Goal: Task Accomplishment & Management: Complete application form

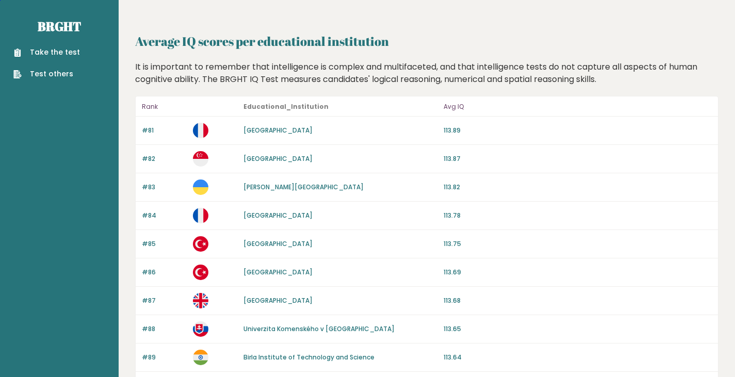
click at [65, 51] on link "Take the test" at bounding box center [46, 52] width 67 height 11
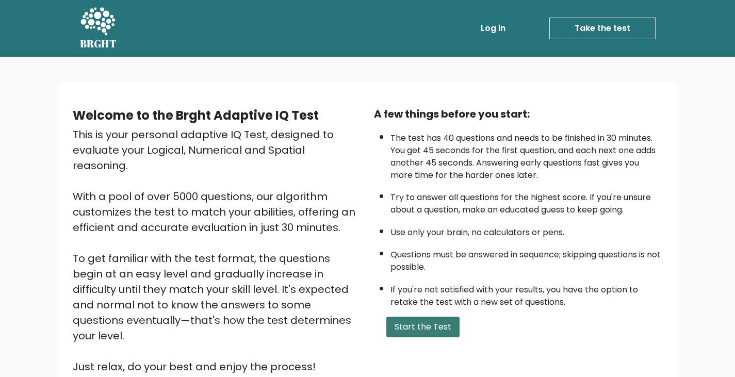
click at [431, 324] on button "Start the Test" at bounding box center [422, 327] width 73 height 21
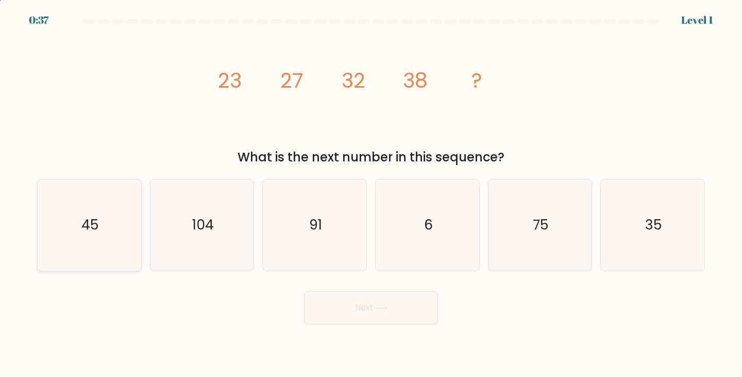
click at [80, 230] on icon "45" at bounding box center [89, 224] width 91 height 91
click at [371, 194] on input "a. 45" at bounding box center [371, 191] width 1 height 5
radio input "true"
click at [396, 306] on button "Next" at bounding box center [371, 307] width 134 height 33
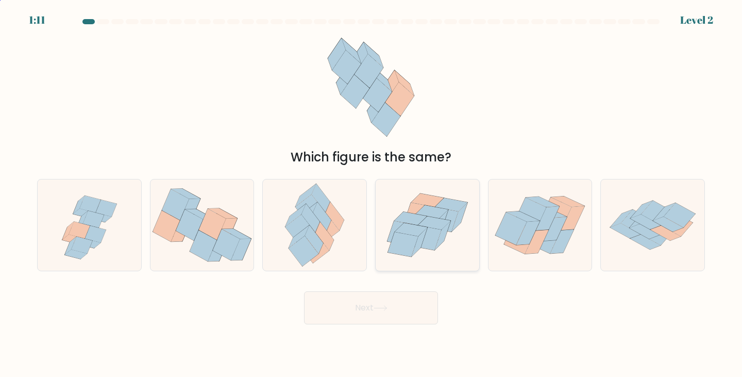
click at [430, 221] on icon at bounding box center [434, 223] width 32 height 13
click at [372, 194] on input "d." at bounding box center [371, 191] width 1 height 5
radio input "true"
click at [361, 310] on button "Next" at bounding box center [371, 307] width 134 height 33
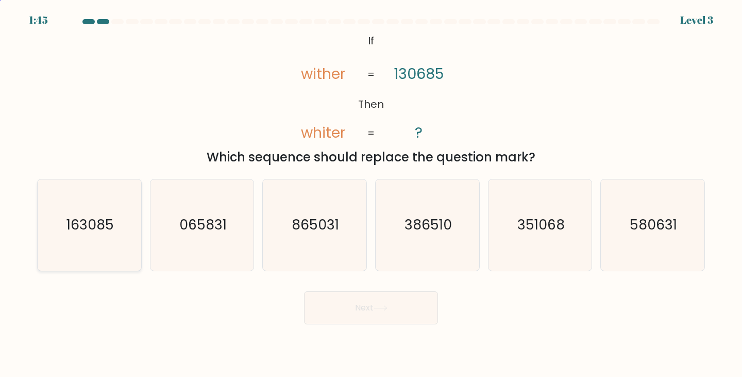
click at [90, 215] on text "163085" at bounding box center [90, 224] width 47 height 19
click at [371, 194] on input "a. 163085" at bounding box center [371, 191] width 1 height 5
radio input "true"
click at [392, 310] on button "Next" at bounding box center [371, 307] width 134 height 33
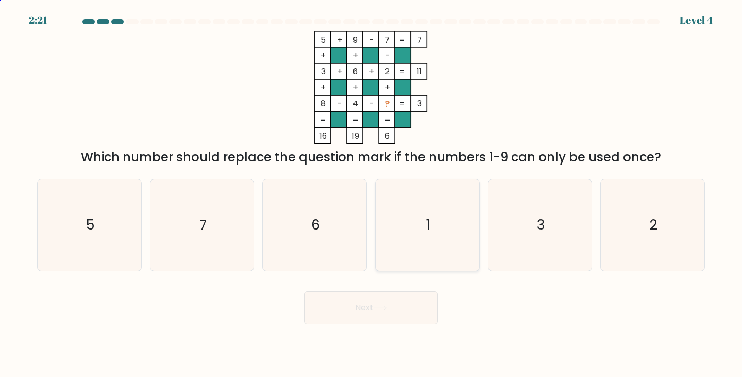
click at [474, 213] on div "1" at bounding box center [427, 225] width 105 height 92
click at [372, 194] on input "d. 1" at bounding box center [371, 191] width 1 height 5
radio input "true"
click at [388, 311] on icon at bounding box center [381, 308] width 14 height 6
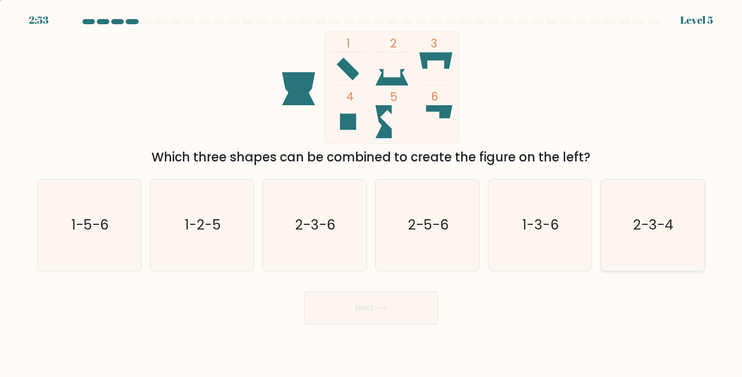
click at [650, 239] on icon "2-3-4" at bounding box center [652, 224] width 91 height 91
click at [372, 194] on input "f. 2-3-4" at bounding box center [371, 191] width 1 height 5
radio input "true"
click at [374, 303] on button "Next" at bounding box center [371, 307] width 134 height 33
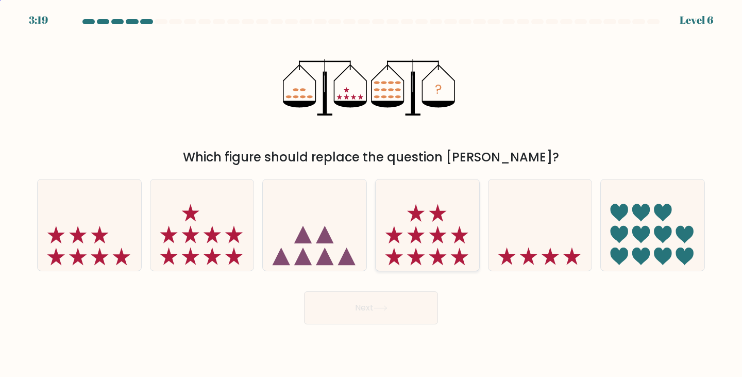
click at [428, 230] on icon at bounding box center [428, 225] width 104 height 86
click at [372, 194] on input "d." at bounding box center [371, 191] width 1 height 5
radio input "true"
click at [383, 306] on icon at bounding box center [381, 308] width 14 height 6
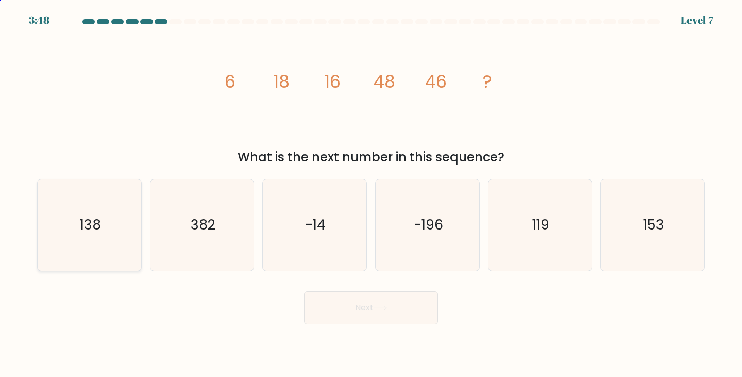
click at [101, 232] on icon "138" at bounding box center [89, 224] width 91 height 91
click at [371, 194] on input "a. 138" at bounding box center [371, 191] width 1 height 5
radio input "true"
click at [408, 310] on button "Next" at bounding box center [371, 307] width 134 height 33
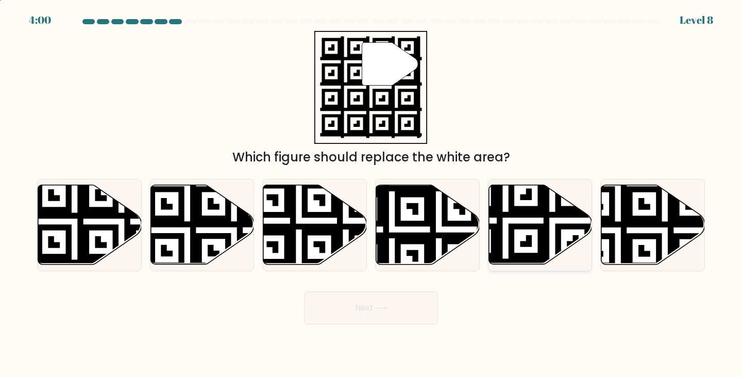
click at [557, 184] on div at bounding box center [540, 225] width 105 height 92
click at [372, 189] on input "e." at bounding box center [371, 191] width 1 height 5
radio input "true"
click at [361, 309] on button "Next" at bounding box center [371, 307] width 134 height 33
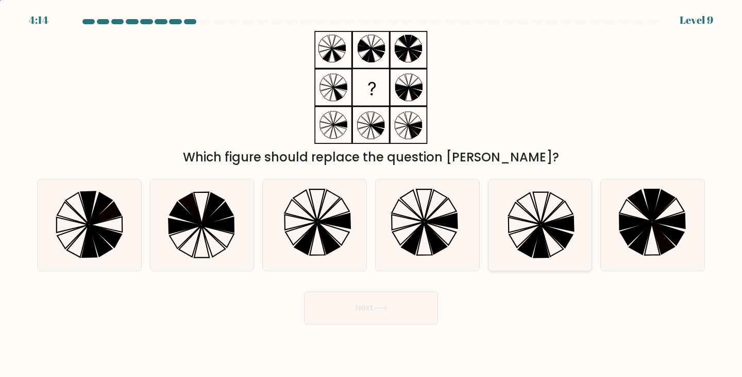
click at [532, 227] on icon at bounding box center [525, 225] width 32 height 15
click at [372, 194] on input "e." at bounding box center [371, 191] width 1 height 5
radio input "true"
click at [368, 313] on button "Next" at bounding box center [371, 307] width 134 height 33
click at [388, 312] on button "Next" at bounding box center [371, 307] width 134 height 33
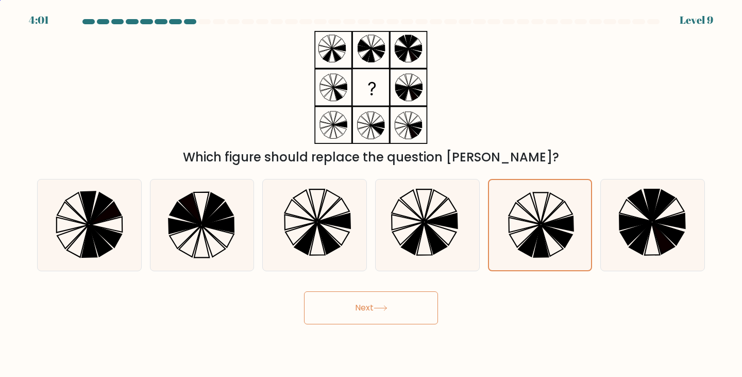
click at [370, 310] on button "Next" at bounding box center [371, 307] width 134 height 33
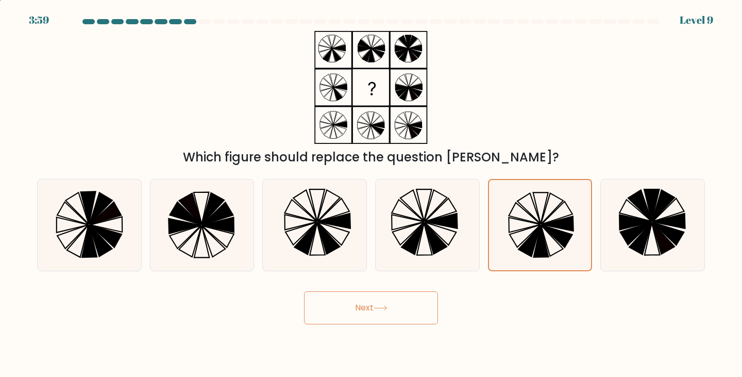
click at [405, 318] on button "Next" at bounding box center [371, 307] width 134 height 33
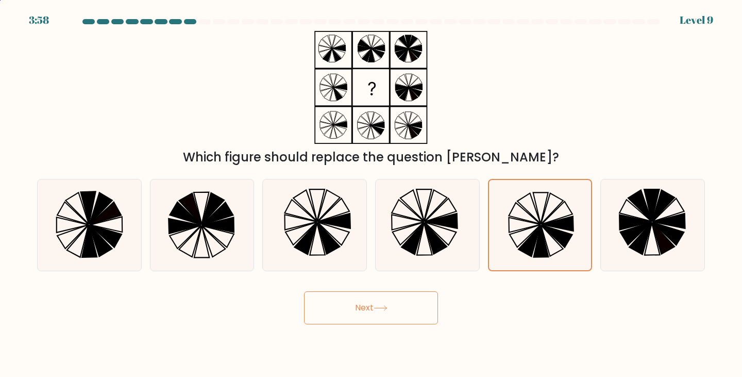
click at [405, 318] on button "Next" at bounding box center [371, 307] width 134 height 33
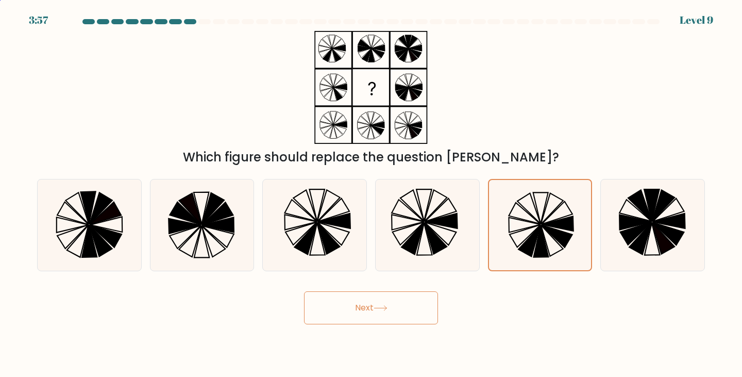
click at [405, 318] on button "Next" at bounding box center [371, 307] width 134 height 33
click at [259, 330] on body "3:56 Level 9" at bounding box center [371, 188] width 742 height 377
click at [375, 311] on button "Next" at bounding box center [371, 307] width 134 height 33
click at [396, 302] on button "Next" at bounding box center [371, 307] width 134 height 33
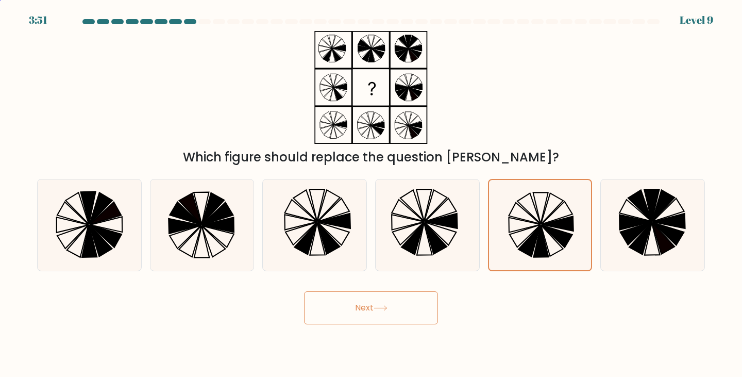
click at [304, 291] on button "Next" at bounding box center [371, 307] width 134 height 33
click at [531, 198] on icon at bounding box center [529, 208] width 23 height 30
click at [372, 194] on input "e." at bounding box center [371, 191] width 1 height 5
click at [401, 307] on button "Next" at bounding box center [371, 307] width 134 height 33
click at [544, 217] on icon at bounding box center [540, 225] width 90 height 90
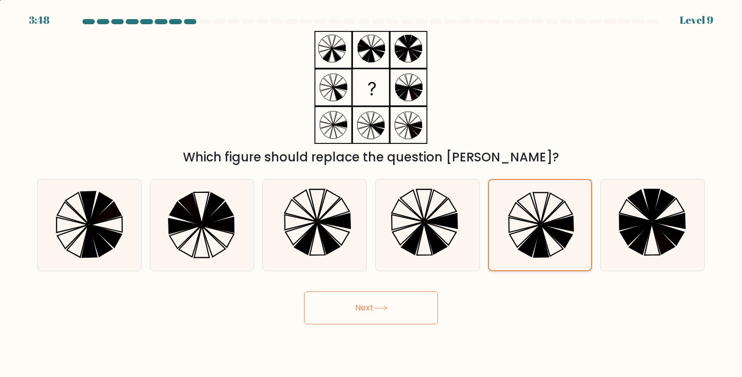
click at [372, 194] on input "e." at bounding box center [371, 191] width 1 height 5
click at [407, 314] on button "Next" at bounding box center [371, 307] width 134 height 33
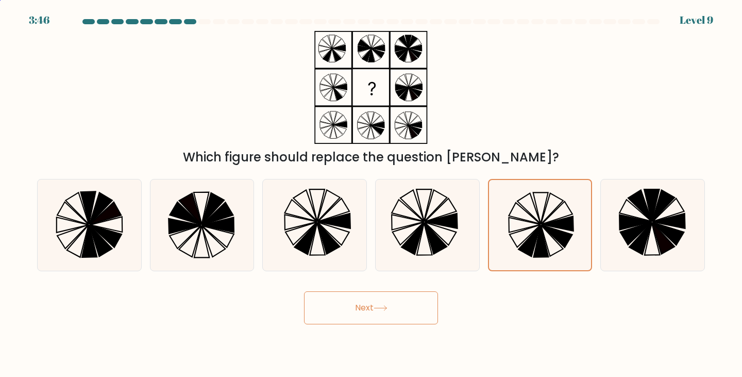
click at [407, 314] on button "Next" at bounding box center [371, 307] width 134 height 33
click at [526, 214] on icon at bounding box center [540, 225] width 90 height 90
click at [372, 194] on input "e." at bounding box center [371, 191] width 1 height 5
click at [424, 296] on button "Next" at bounding box center [371, 307] width 134 height 33
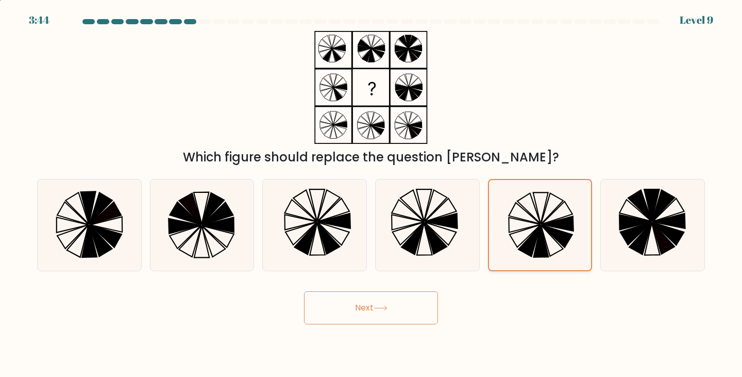
click at [515, 224] on icon at bounding box center [540, 225] width 90 height 90
click at [372, 194] on input "e." at bounding box center [371, 191] width 1 height 5
click at [405, 321] on button "Next" at bounding box center [371, 307] width 134 height 33
click at [531, 240] on icon at bounding box center [529, 241] width 22 height 31
click at [372, 194] on input "e." at bounding box center [371, 191] width 1 height 5
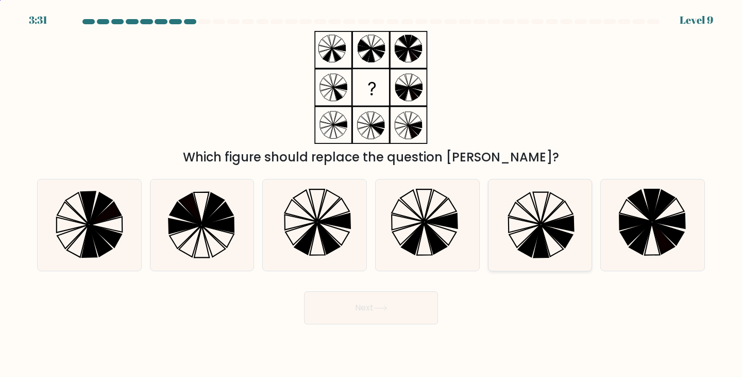
radio input "true"
click at [362, 303] on button "Next" at bounding box center [371, 307] width 134 height 33
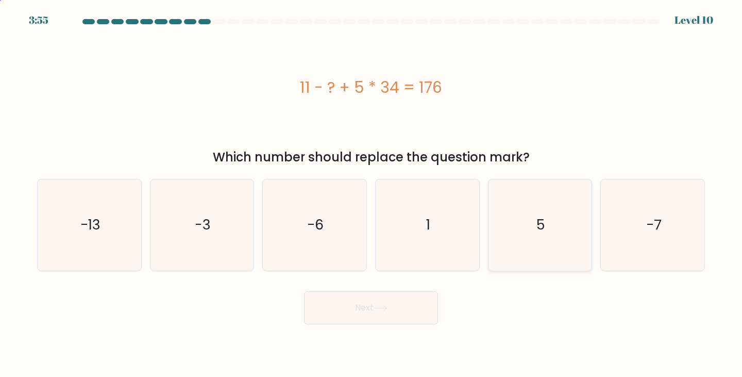
click at [522, 237] on icon "5" at bounding box center [540, 224] width 91 height 91
click at [372, 194] on input "e. 5" at bounding box center [371, 191] width 1 height 5
radio input "true"
click at [383, 304] on button "Next" at bounding box center [371, 307] width 134 height 33
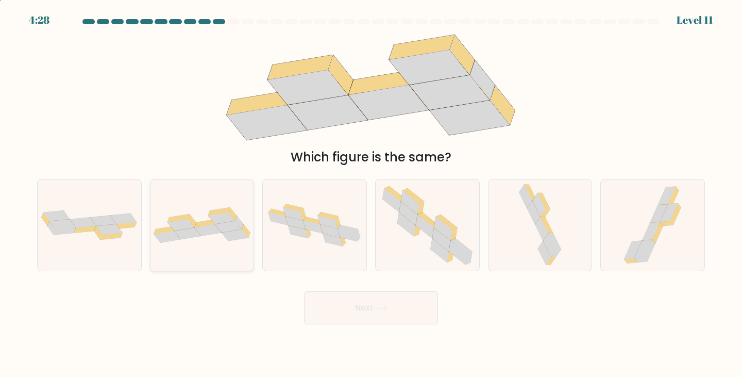
click at [210, 228] on icon at bounding box center [208, 230] width 27 height 12
click at [371, 194] on input "b." at bounding box center [371, 191] width 1 height 5
radio input "true"
click at [391, 313] on button "Next" at bounding box center [371, 307] width 134 height 33
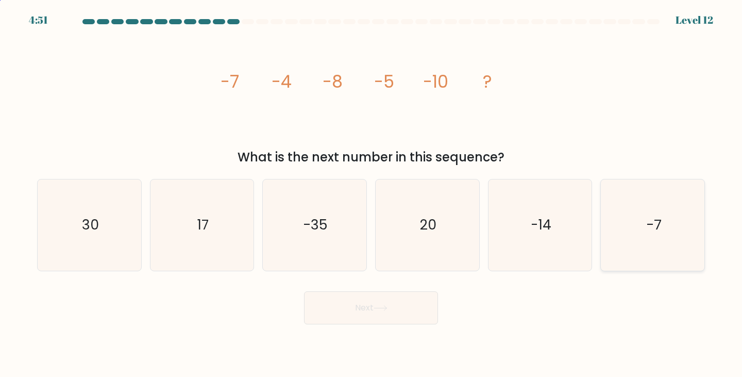
click at [636, 246] on icon "-7" at bounding box center [652, 224] width 91 height 91
click at [372, 194] on input "f. -7" at bounding box center [371, 191] width 1 height 5
radio input "true"
click at [393, 305] on button "Next" at bounding box center [371, 307] width 134 height 33
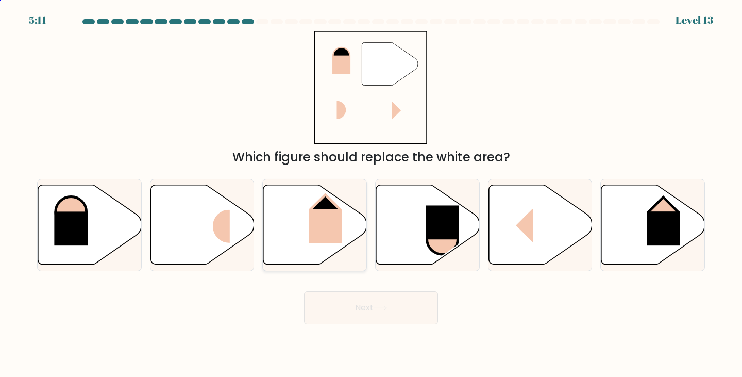
click at [307, 235] on icon at bounding box center [315, 224] width 104 height 79
click at [371, 194] on input "c." at bounding box center [371, 191] width 1 height 5
radio input "true"
click at [386, 307] on icon at bounding box center [381, 308] width 14 height 6
click at [385, 309] on icon at bounding box center [381, 308] width 14 height 6
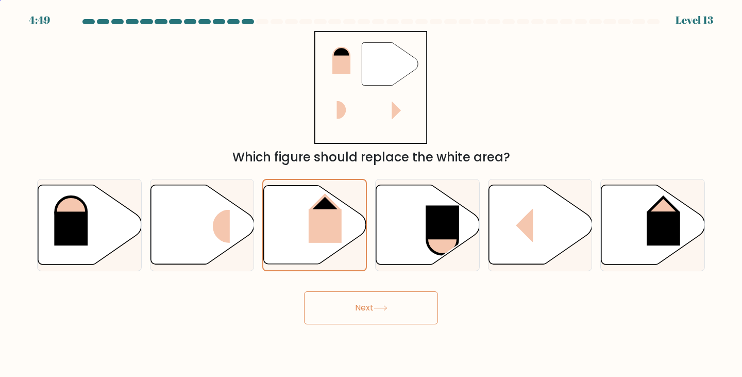
click at [385, 309] on icon at bounding box center [381, 308] width 14 height 6
click at [320, 224] on rect at bounding box center [326, 226] width 34 height 34
click at [371, 194] on input "c." at bounding box center [371, 191] width 1 height 5
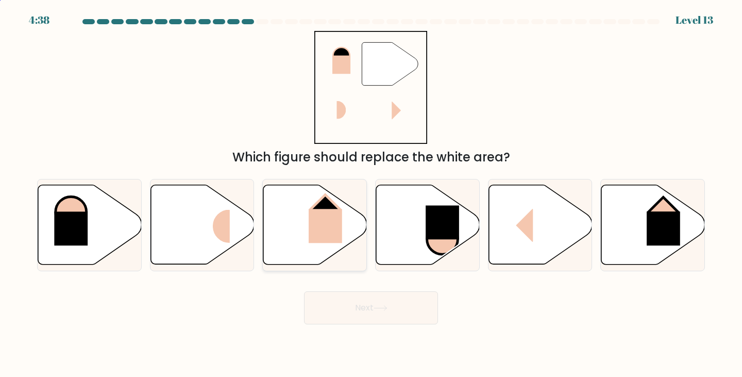
radio input "true"
click at [383, 304] on button "Next" at bounding box center [371, 307] width 134 height 33
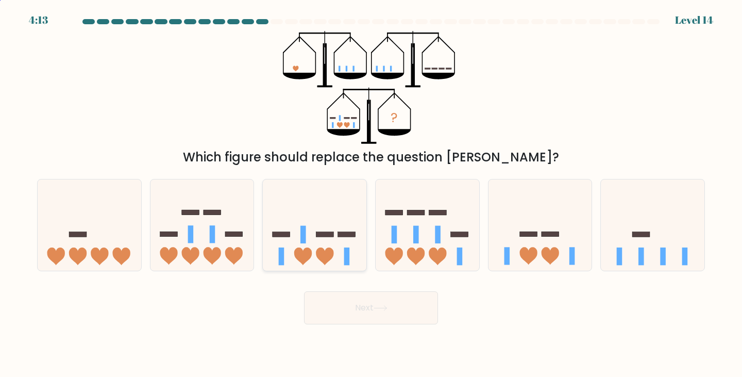
click at [311, 217] on icon at bounding box center [315, 225] width 104 height 86
click at [371, 194] on input "c." at bounding box center [371, 191] width 1 height 5
radio input "true"
click at [369, 302] on button "Next" at bounding box center [371, 307] width 134 height 33
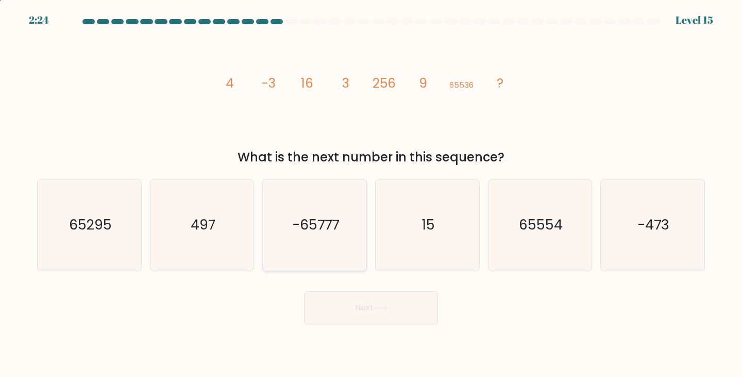
click at [326, 248] on icon "-65777" at bounding box center [314, 224] width 91 height 91
click at [371, 194] on input "c. -65777" at bounding box center [371, 191] width 1 height 5
radio input "true"
click at [410, 234] on icon "15" at bounding box center [427, 224] width 91 height 91
click at [372, 194] on input "d. 15" at bounding box center [371, 191] width 1 height 5
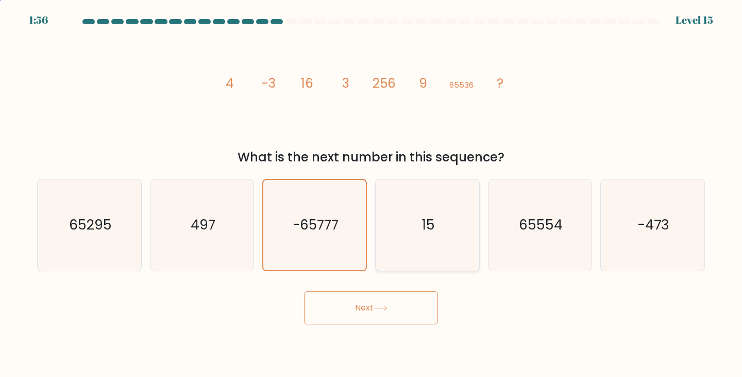
radio input "true"
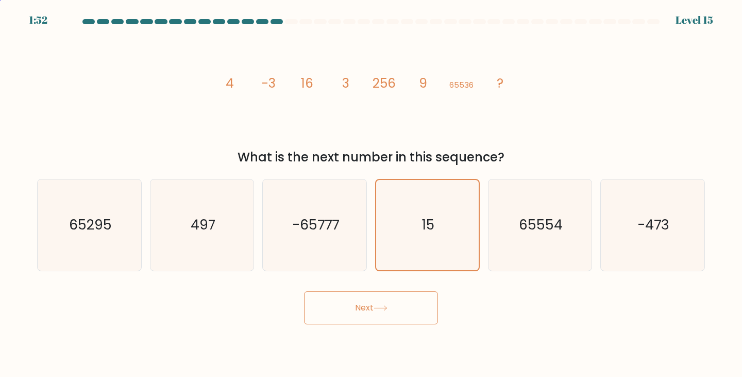
click at [218, 313] on div "Next" at bounding box center [371, 304] width 680 height 41
click at [186, 238] on icon "497" at bounding box center [202, 224] width 91 height 91
click at [371, 194] on input "b. 497" at bounding box center [371, 191] width 1 height 5
radio input "true"
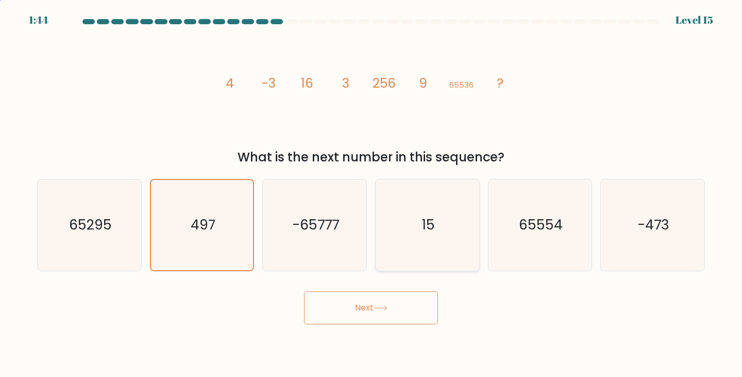
click at [449, 223] on icon "15" at bounding box center [427, 224] width 91 height 91
click at [372, 194] on input "d. 15" at bounding box center [371, 191] width 1 height 5
radio input "true"
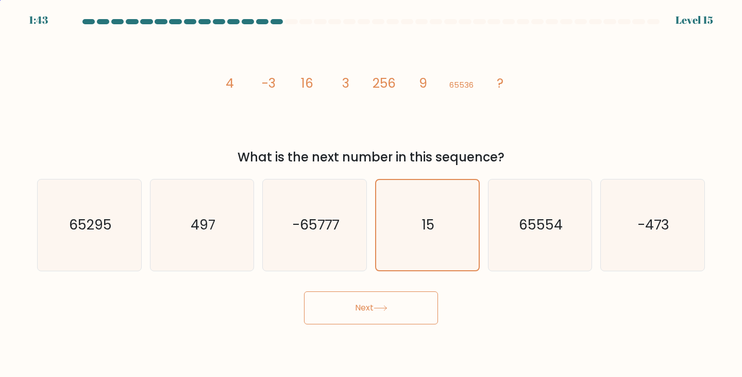
click at [387, 308] on icon at bounding box center [380, 308] width 12 height 5
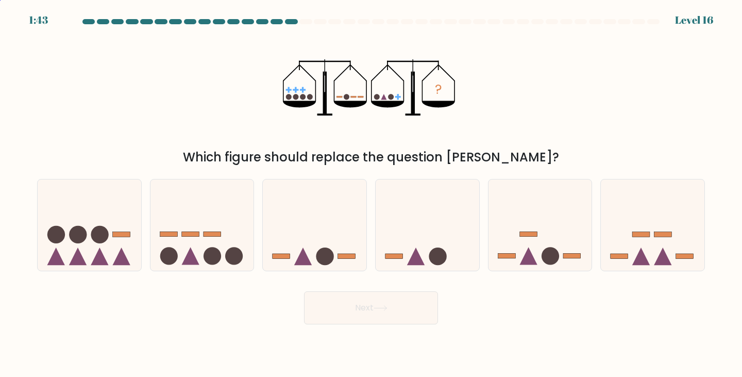
click at [192, 314] on div "Next" at bounding box center [371, 304] width 680 height 41
click at [421, 214] on icon at bounding box center [428, 225] width 104 height 86
click at [372, 194] on input "d." at bounding box center [371, 191] width 1 height 5
radio input "true"
click at [402, 308] on button "Next" at bounding box center [371, 307] width 134 height 33
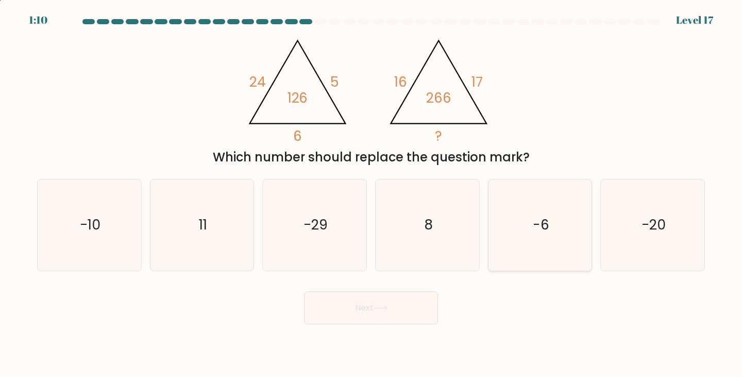
click at [500, 263] on icon "-6" at bounding box center [540, 224] width 91 height 91
click at [372, 194] on input "e. -6" at bounding box center [371, 191] width 1 height 5
radio input "true"
click at [354, 302] on button "Next" at bounding box center [371, 307] width 134 height 33
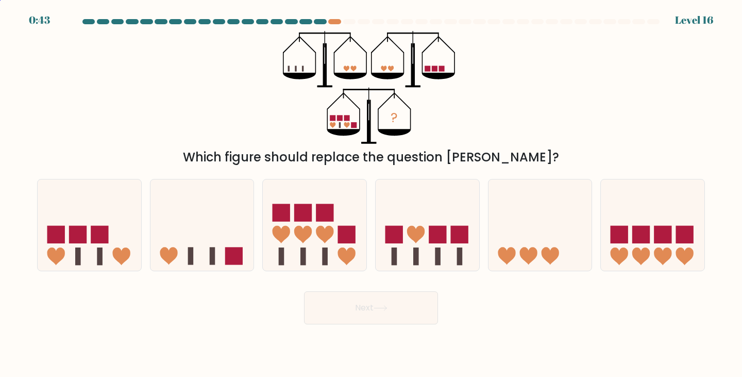
click at [149, 87] on div "? Which figure should replace the question mark?" at bounding box center [371, 99] width 680 height 136
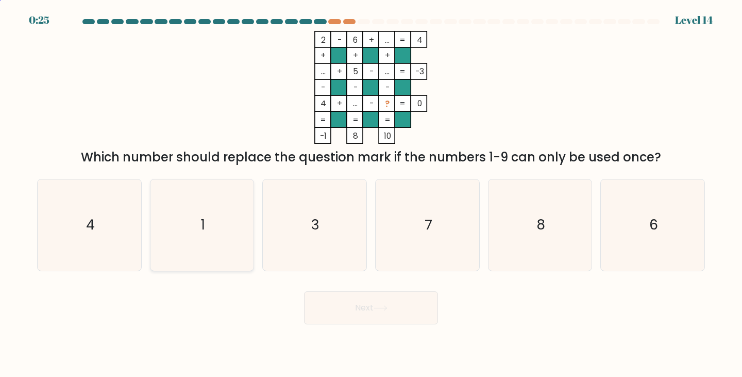
click at [209, 219] on icon "1" at bounding box center [202, 224] width 91 height 91
click at [371, 194] on input "b. 1" at bounding box center [371, 191] width 1 height 5
radio input "true"
click at [383, 297] on button "Next" at bounding box center [371, 307] width 134 height 33
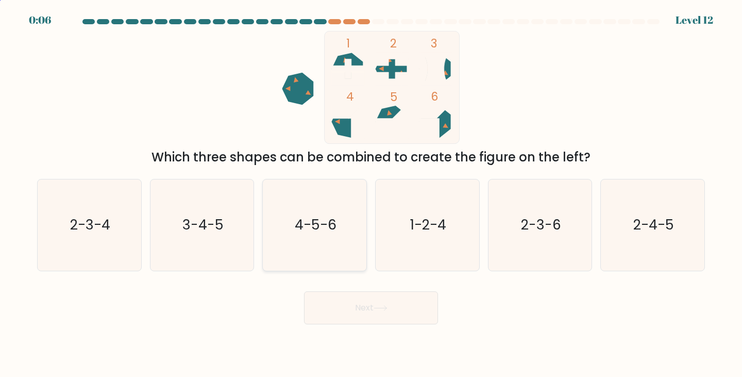
click at [312, 241] on icon "4-5-6" at bounding box center [314, 224] width 91 height 91
click at [371, 194] on input "c. 4-5-6" at bounding box center [371, 191] width 1 height 5
radio input "true"
click at [374, 309] on button "Next" at bounding box center [371, 307] width 134 height 33
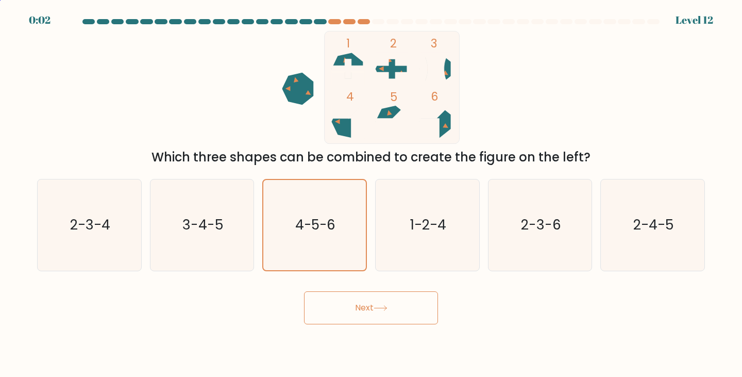
click at [374, 309] on button "Next" at bounding box center [371, 307] width 134 height 33
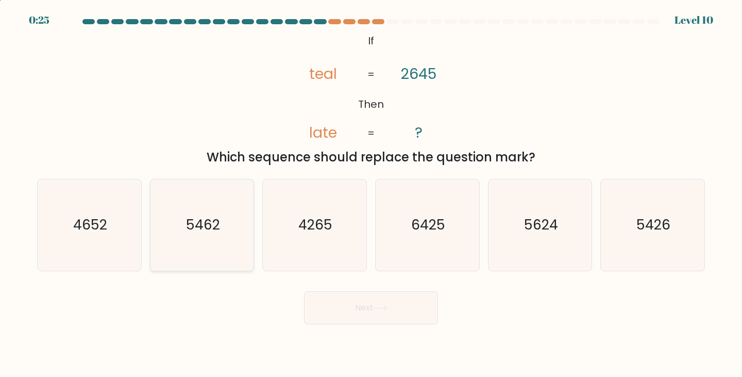
click at [218, 238] on icon "5462" at bounding box center [202, 224] width 91 height 91
click at [371, 194] on input "b. 5462" at bounding box center [371, 191] width 1 height 5
radio input "true"
click at [622, 234] on icon "5426" at bounding box center [652, 224] width 91 height 91
click at [372, 194] on input "f. 5426" at bounding box center [371, 191] width 1 height 5
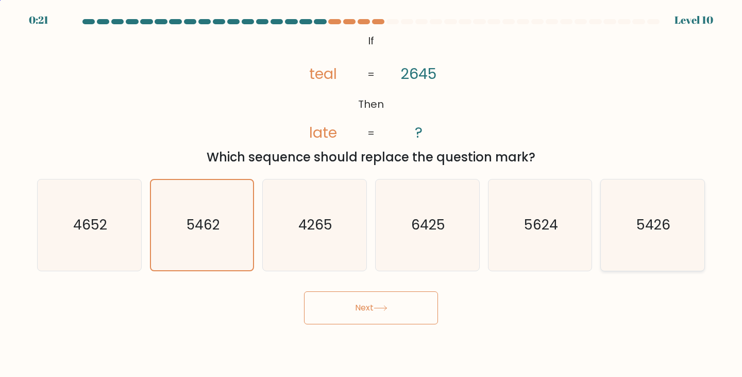
radio input "true"
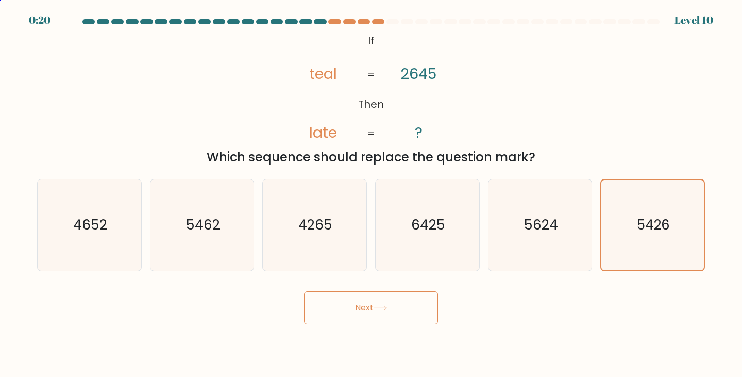
click at [386, 304] on button "Next" at bounding box center [371, 307] width 134 height 33
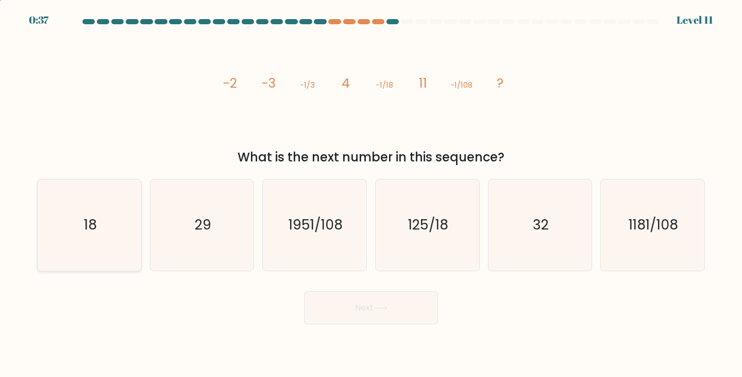
click at [109, 225] on icon "18" at bounding box center [89, 224] width 91 height 91
click at [371, 194] on input "a. 18" at bounding box center [371, 191] width 1 height 5
radio input "true"
click at [379, 310] on icon at bounding box center [381, 308] width 14 height 6
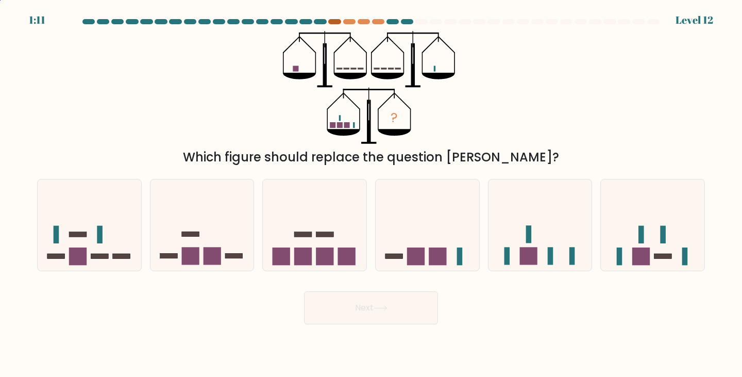
click at [334, 23] on div at bounding box center [334, 21] width 12 height 5
click at [341, 21] on div at bounding box center [334, 21] width 12 height 5
click at [541, 246] on icon at bounding box center [541, 225] width 104 height 86
click at [372, 194] on input "e." at bounding box center [371, 191] width 1 height 5
radio input "true"
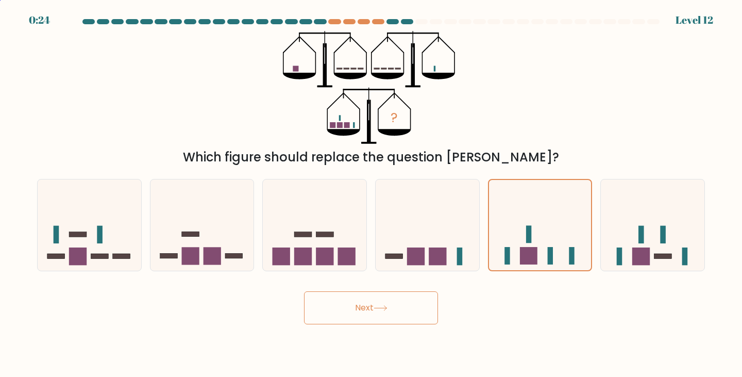
click at [382, 310] on icon at bounding box center [381, 308] width 14 height 6
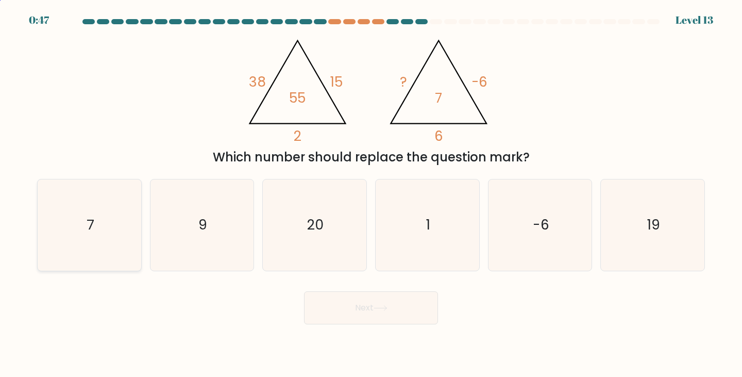
click at [130, 239] on icon "7" at bounding box center [89, 224] width 91 height 91
click at [371, 194] on input "a. 7" at bounding box center [371, 191] width 1 height 5
radio input "true"
click at [369, 297] on button "Next" at bounding box center [371, 307] width 134 height 33
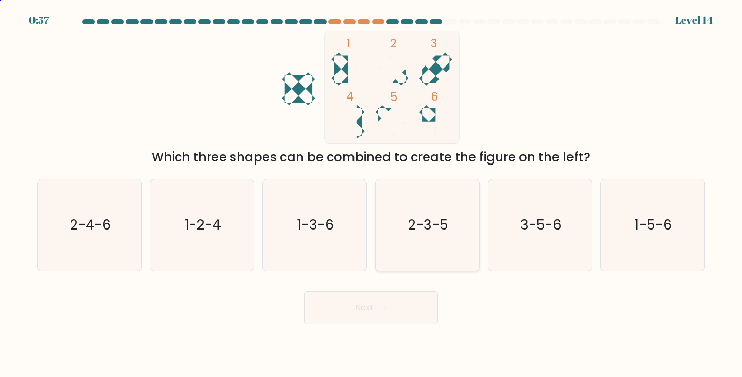
click at [456, 225] on icon "2-3-5" at bounding box center [427, 224] width 91 height 91
click at [372, 194] on input "d. 2-3-5" at bounding box center [371, 191] width 1 height 5
radio input "true"
click at [384, 307] on icon at bounding box center [381, 308] width 14 height 6
click at [387, 320] on button "Next" at bounding box center [371, 307] width 134 height 33
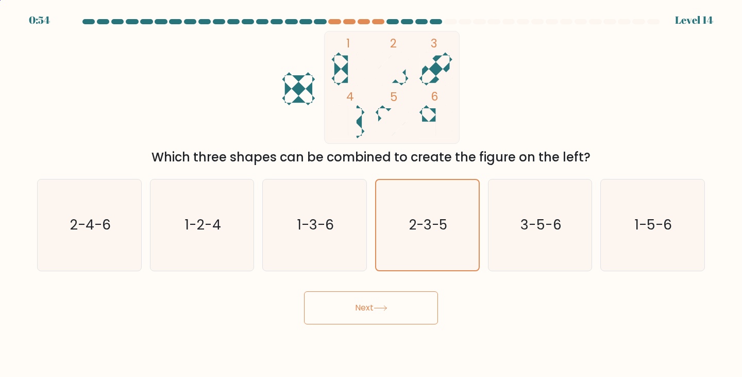
click at [387, 320] on button "Next" at bounding box center [371, 307] width 134 height 33
click at [410, 222] on text "2-3-5" at bounding box center [428, 224] width 40 height 19
click at [372, 194] on input "d. 2-3-5" at bounding box center [371, 191] width 1 height 5
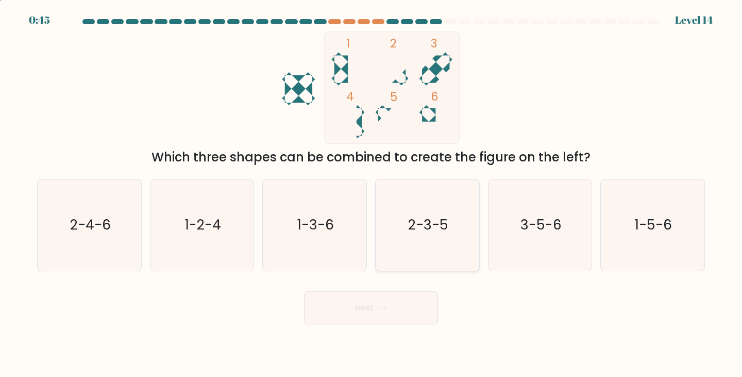
radio input "true"
click at [405, 309] on button "Next" at bounding box center [371, 307] width 134 height 33
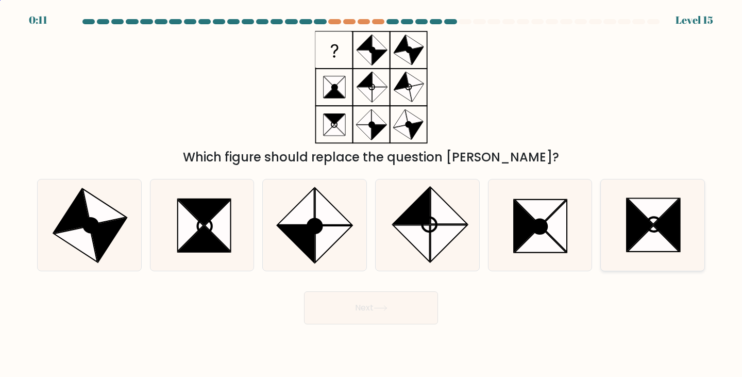
click at [658, 227] on icon at bounding box center [667, 225] width 26 height 52
click at [372, 194] on input "f." at bounding box center [371, 191] width 1 height 5
radio input "true"
click at [186, 202] on icon at bounding box center [204, 212] width 52 height 26
click at [371, 194] on input "b." at bounding box center [371, 191] width 1 height 5
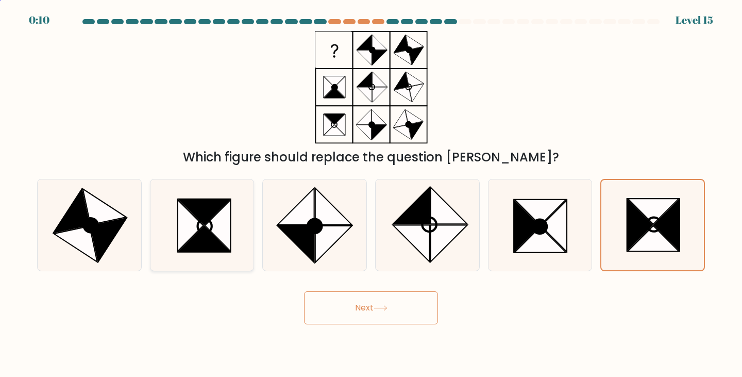
radio input "true"
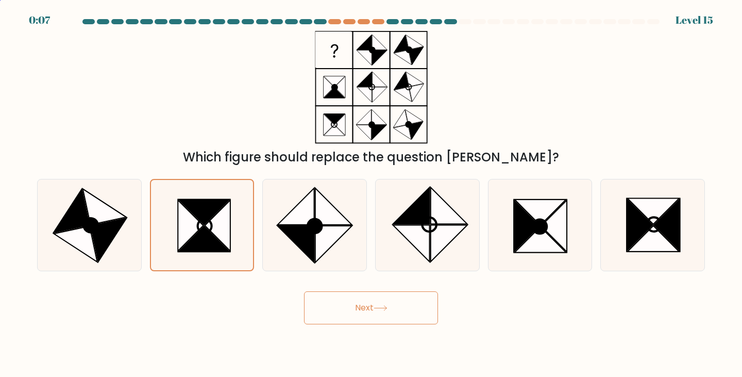
click at [377, 306] on icon at bounding box center [381, 308] width 14 height 6
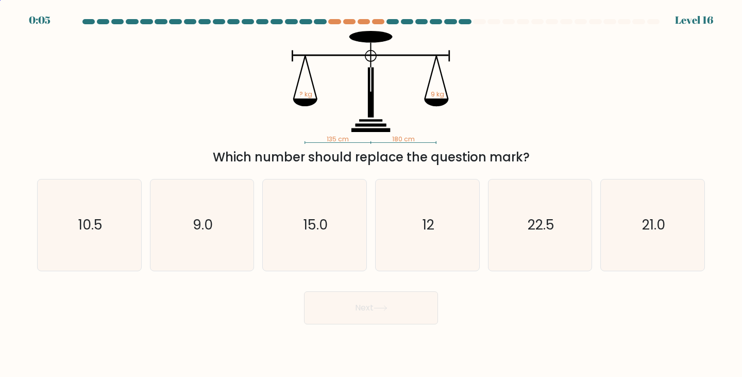
click at [377, 306] on icon at bounding box center [381, 308] width 14 height 6
click at [232, 314] on div "Next" at bounding box center [371, 304] width 680 height 41
click at [427, 239] on icon "12" at bounding box center [427, 224] width 91 height 91
click at [372, 194] on input "d. 12" at bounding box center [371, 191] width 1 height 5
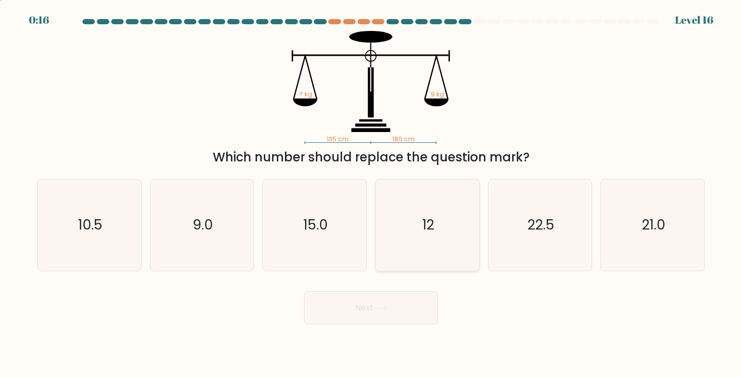
radio input "true"
click at [378, 311] on button "Next" at bounding box center [371, 307] width 134 height 33
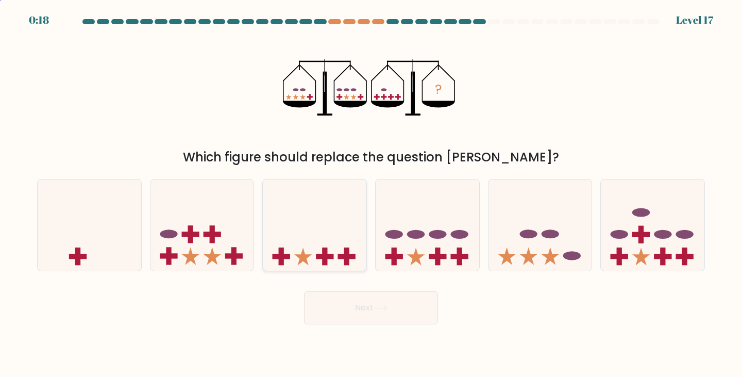
click at [308, 197] on icon at bounding box center [315, 225] width 104 height 86
click at [371, 194] on input "c." at bounding box center [371, 191] width 1 height 5
radio input "true"
click at [376, 302] on button "Next" at bounding box center [371, 307] width 134 height 33
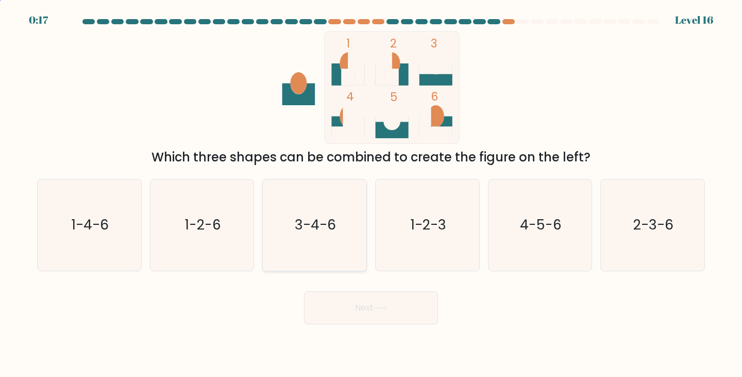
click at [317, 249] on icon "3-4-6" at bounding box center [314, 224] width 91 height 91
click at [371, 194] on input "c. 3-4-6" at bounding box center [371, 191] width 1 height 5
radio input "true"
click at [388, 307] on icon at bounding box center [381, 308] width 14 height 6
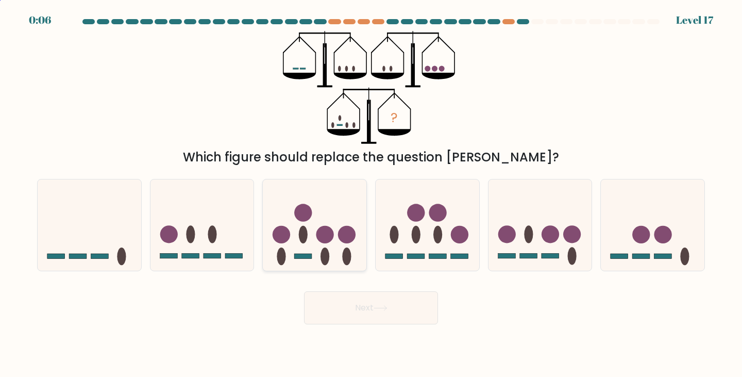
click at [319, 237] on circle at bounding box center [326, 235] width 18 height 18
click at [371, 194] on input "c." at bounding box center [371, 191] width 1 height 5
radio input "true"
click at [384, 324] on body "0:05 Level 17" at bounding box center [371, 188] width 742 height 377
click at [371, 295] on button "Next" at bounding box center [371, 307] width 134 height 33
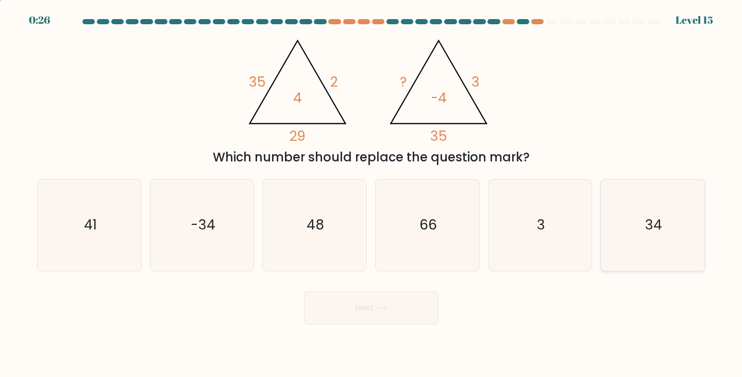
click at [637, 228] on icon "34" at bounding box center [652, 224] width 91 height 91
click at [372, 194] on input "f. 34" at bounding box center [371, 191] width 1 height 5
radio input "true"
click at [378, 311] on icon at bounding box center [381, 308] width 14 height 6
click at [351, 308] on button "Next" at bounding box center [371, 307] width 134 height 33
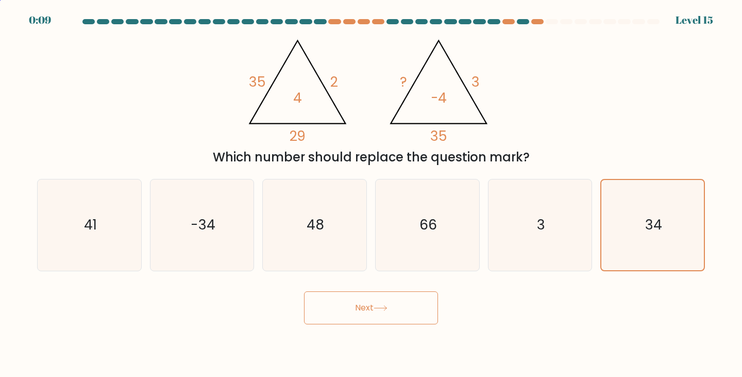
click at [351, 308] on button "Next" at bounding box center [371, 307] width 134 height 33
click at [667, 235] on icon "34" at bounding box center [652, 224] width 91 height 91
click at [372, 194] on input "f. 34" at bounding box center [371, 191] width 1 height 5
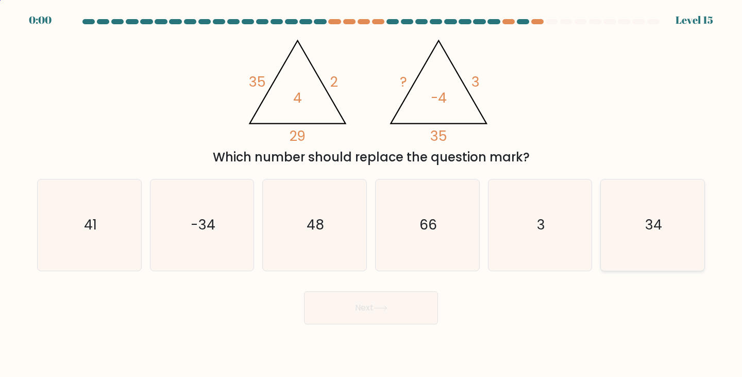
radio input "true"
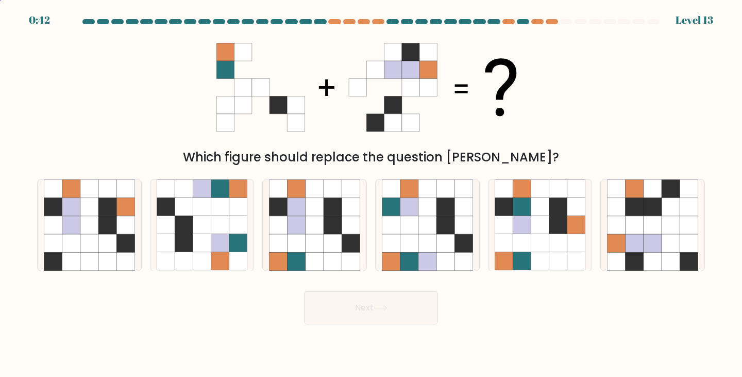
click at [200, 335] on body "0:42 Level 13" at bounding box center [371, 188] width 742 height 377
click at [315, 240] on icon at bounding box center [315, 243] width 18 height 18
click at [371, 194] on input "c." at bounding box center [371, 191] width 1 height 5
radio input "true"
click at [375, 314] on button "Next" at bounding box center [371, 307] width 134 height 33
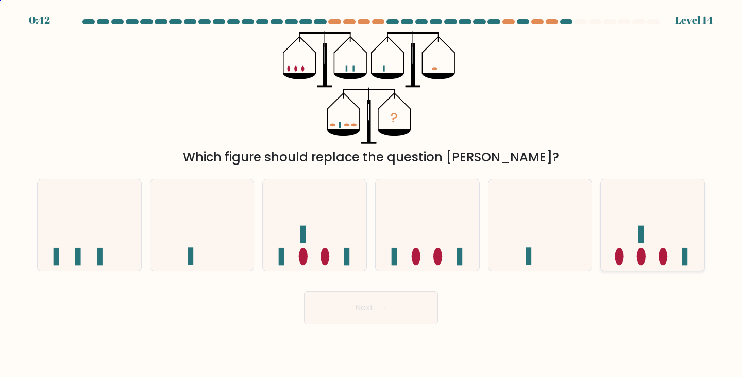
click at [635, 218] on icon at bounding box center [653, 225] width 104 height 86
click at [372, 194] on input "f." at bounding box center [371, 191] width 1 height 5
radio input "true"
click at [362, 321] on button "Next" at bounding box center [371, 307] width 134 height 33
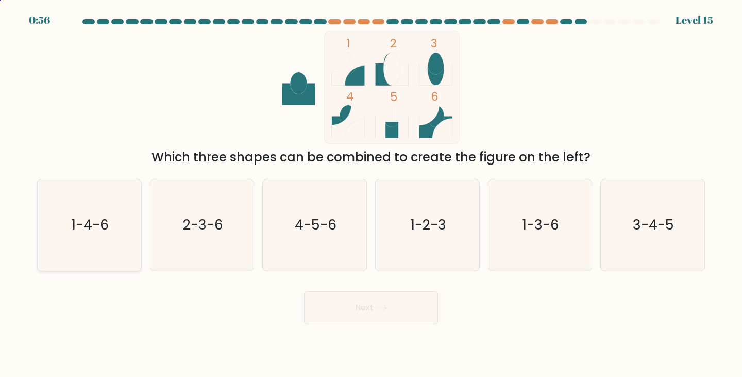
click at [73, 228] on text "1-4-6" at bounding box center [90, 224] width 37 height 19
click at [371, 194] on input "a. 1-4-6" at bounding box center [371, 191] width 1 height 5
radio input "true"
click at [384, 306] on icon at bounding box center [381, 308] width 14 height 6
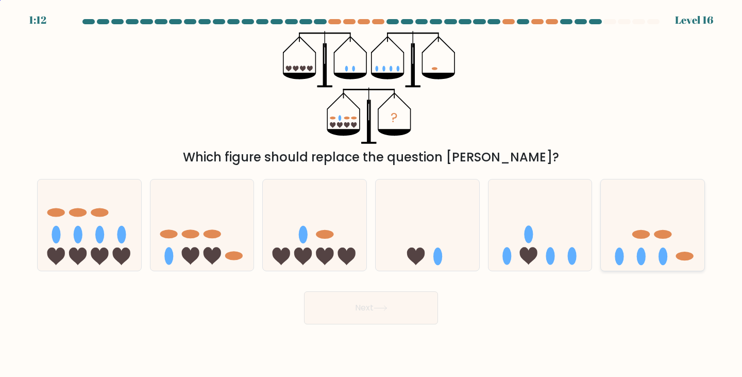
click at [646, 212] on icon at bounding box center [653, 225] width 104 height 86
click at [372, 194] on input "f." at bounding box center [371, 191] width 1 height 5
radio input "true"
click at [395, 313] on button "Next" at bounding box center [371, 307] width 134 height 33
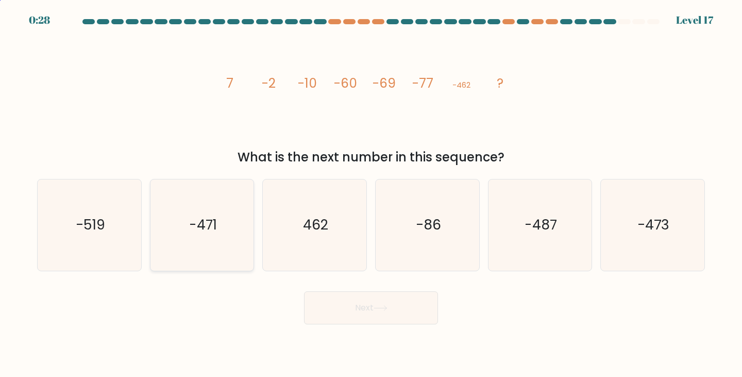
click at [231, 232] on icon "-471" at bounding box center [202, 224] width 91 height 91
click at [371, 194] on input "b. -471" at bounding box center [371, 191] width 1 height 5
radio input "true"
click at [401, 314] on button "Next" at bounding box center [371, 307] width 134 height 33
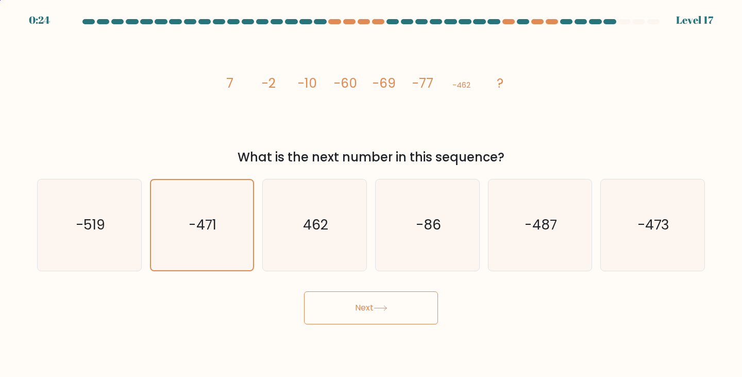
click at [401, 314] on button "Next" at bounding box center [371, 307] width 134 height 33
click at [235, 246] on icon "-471" at bounding box center [202, 224] width 91 height 91
click at [371, 194] on input "b. -471" at bounding box center [371, 191] width 1 height 5
radio input "true"
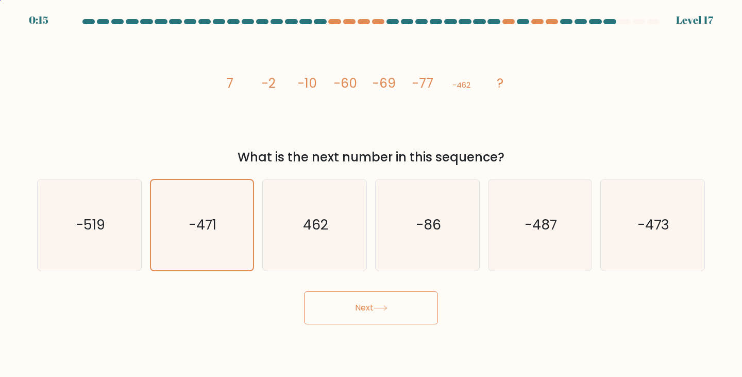
click at [380, 312] on button "Next" at bounding box center [371, 307] width 134 height 33
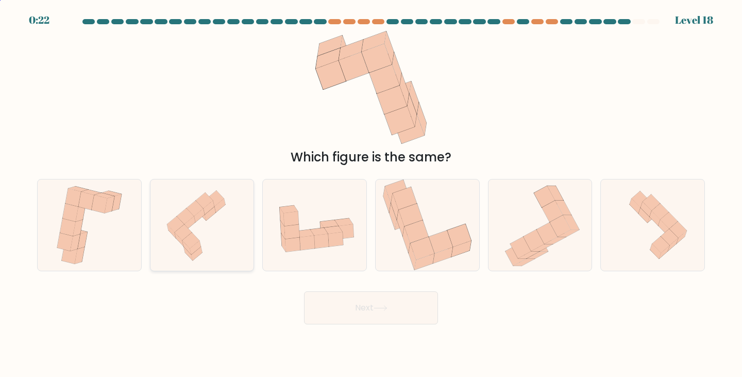
click at [223, 243] on icon at bounding box center [202, 224] width 96 height 91
click at [371, 194] on input "b." at bounding box center [371, 191] width 1 height 5
radio input "true"
click at [401, 307] on button "Next" at bounding box center [371, 307] width 134 height 33
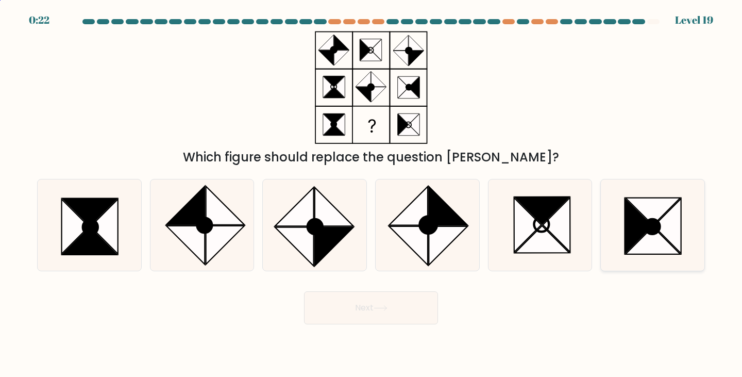
click at [683, 225] on icon at bounding box center [652, 224] width 91 height 91
click at [372, 194] on input "f." at bounding box center [371, 191] width 1 height 5
radio input "true"
click at [397, 313] on button "Next" at bounding box center [371, 307] width 134 height 33
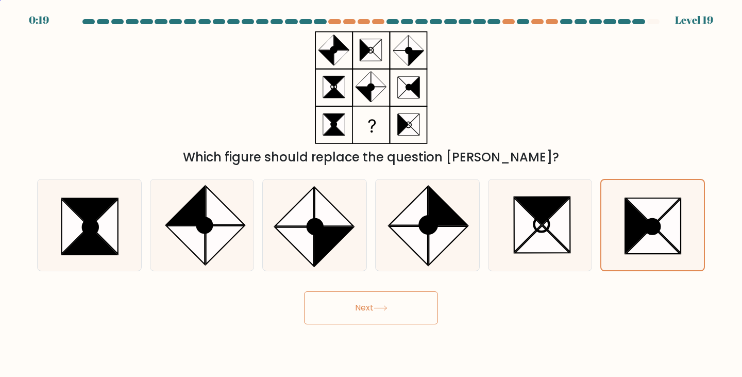
click at [397, 313] on button "Next" at bounding box center [371, 307] width 134 height 33
click at [655, 223] on icon at bounding box center [652, 226] width 15 height 15
click at [372, 194] on input "f." at bounding box center [371, 191] width 1 height 5
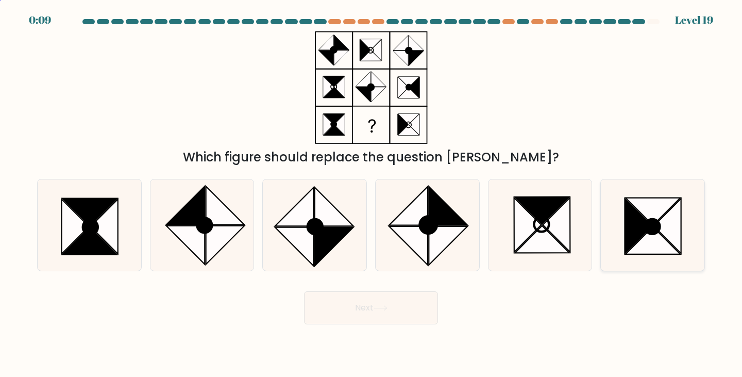
radio input "true"
click at [389, 316] on button "Next" at bounding box center [371, 307] width 134 height 33
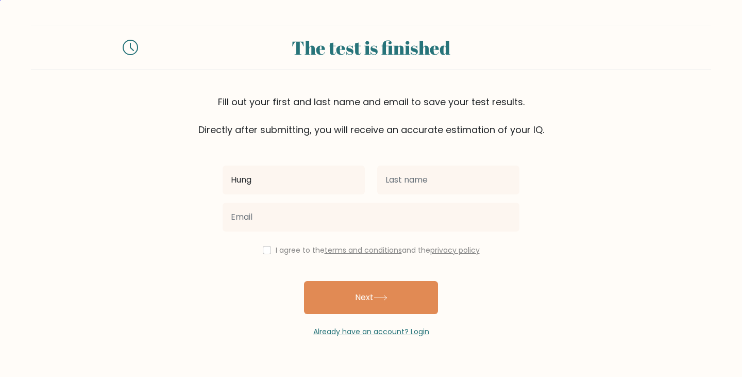
type input "Hung"
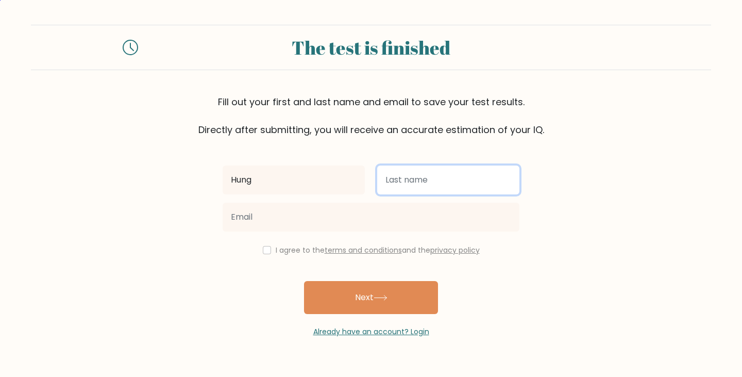
click at [407, 189] on input "text" at bounding box center [448, 179] width 142 height 29
type input "[PERSON_NAME]"
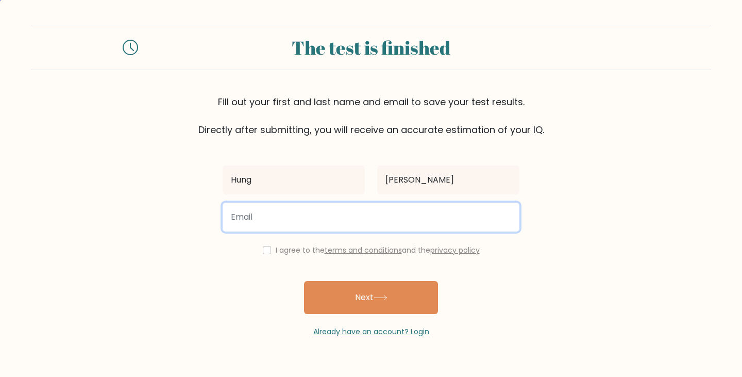
click at [330, 217] on input "email" at bounding box center [371, 217] width 297 height 29
type input "[EMAIL_ADDRESS][DOMAIN_NAME]"
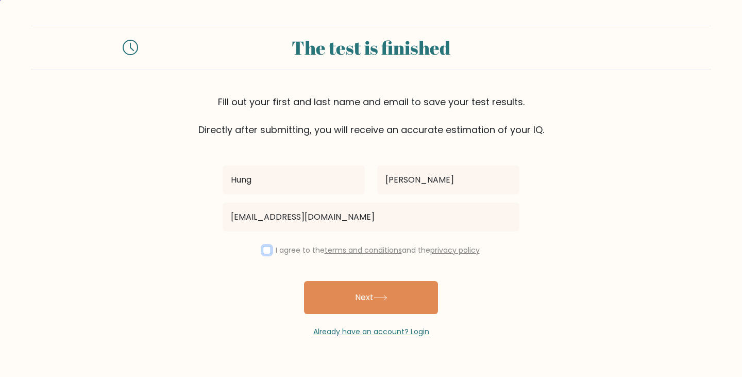
click at [265, 248] on input "checkbox" at bounding box center [267, 250] width 8 height 8
checkbox input "true"
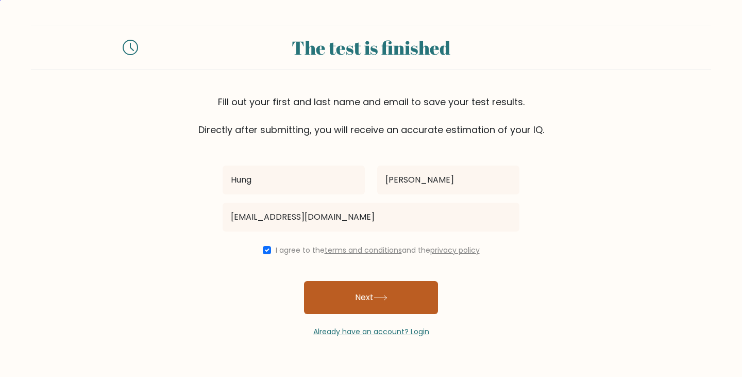
click at [388, 304] on button "Next" at bounding box center [371, 297] width 134 height 33
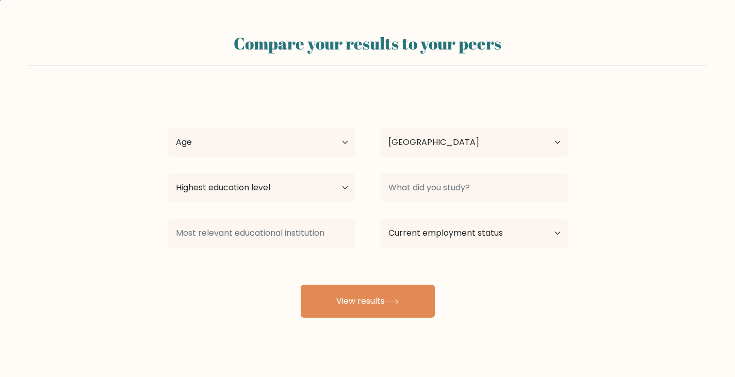
select select "VN"
click at [255, 148] on select "Age Under [DEMOGRAPHIC_DATA] [DEMOGRAPHIC_DATA] [DEMOGRAPHIC_DATA] [DEMOGRAPHIC…" at bounding box center [262, 142] width 188 height 29
select select "25_34"
click at [168, 128] on select "Age Under [DEMOGRAPHIC_DATA] [DEMOGRAPHIC_DATA] [DEMOGRAPHIC_DATA] [DEMOGRAPHIC…" at bounding box center [262, 142] width 188 height 29
click at [269, 186] on select "Highest education level No schooling Primary Lower Secondary Upper Secondary Oc…" at bounding box center [262, 187] width 188 height 29
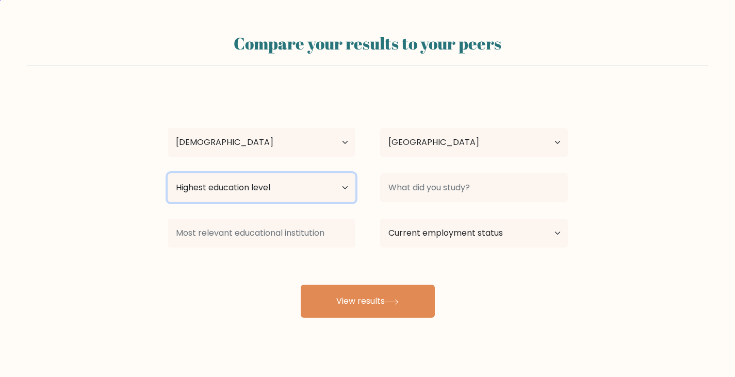
select select "masters_degree"
click at [168, 173] on select "Highest education level No schooling Primary Lower Secondary Upper Secondary Oc…" at bounding box center [262, 187] width 188 height 29
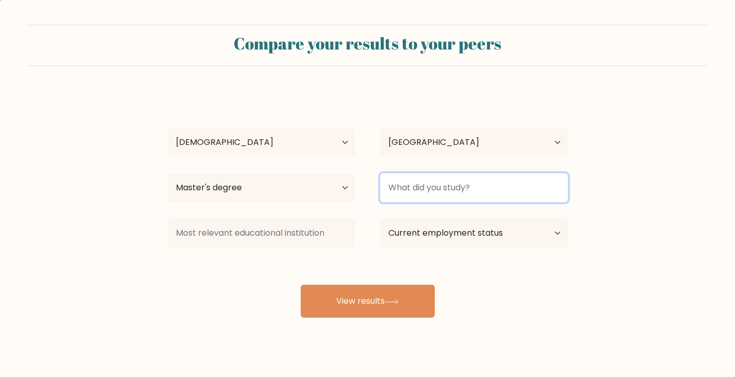
click at [451, 193] on input at bounding box center [474, 187] width 188 height 29
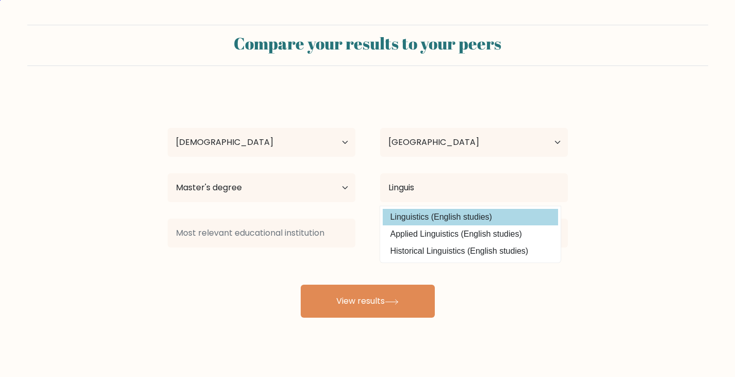
click at [434, 212] on div "Hung Nguyen Age Under 18 years old 18-24 years old 25-34 years old 35-44 years …" at bounding box center [367, 204] width 412 height 227
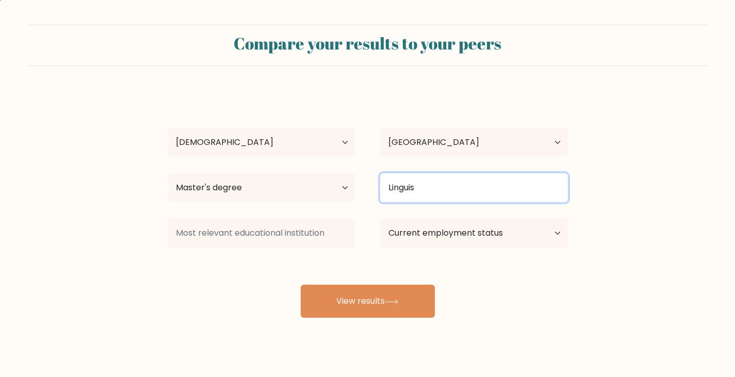
click at [441, 193] on input "Linguis" at bounding box center [474, 187] width 188 height 29
click at [439, 193] on input "Linguis" at bounding box center [474, 187] width 188 height 29
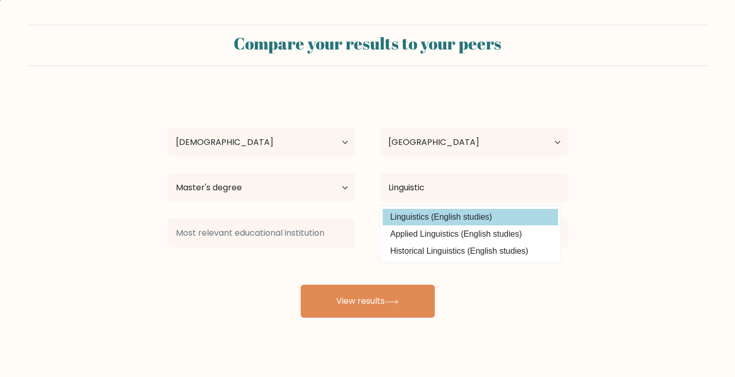
click at [459, 220] on div "Hung Nguyen Age Under 18 years old 18-24 years old 25-34 years old 35-44 years …" at bounding box center [367, 204] width 412 height 227
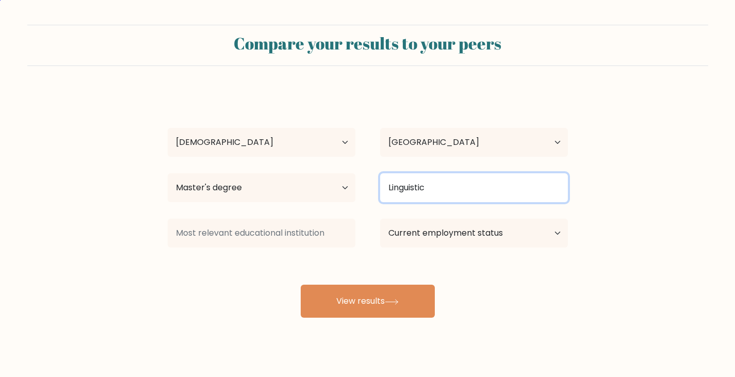
click at [436, 182] on input "Linguistic" at bounding box center [474, 187] width 188 height 29
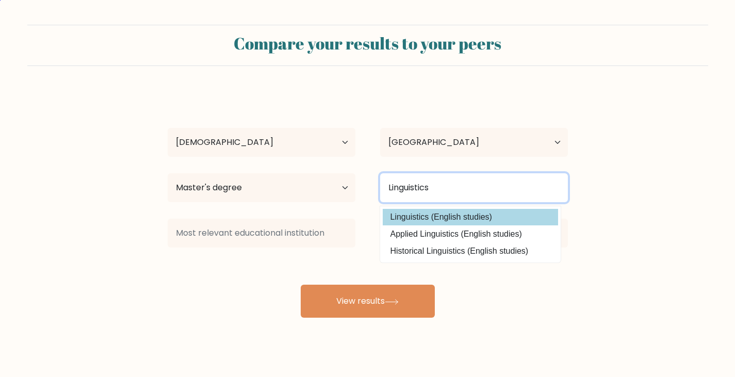
type input "Linguistics"
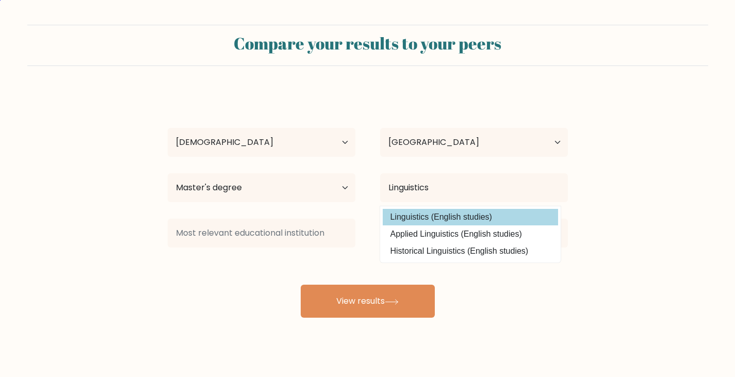
click at [406, 216] on div "Hung Nguyen Age Under 18 years old 18-24 years old 25-34 years old 35-44 years …" at bounding box center [367, 204] width 412 height 227
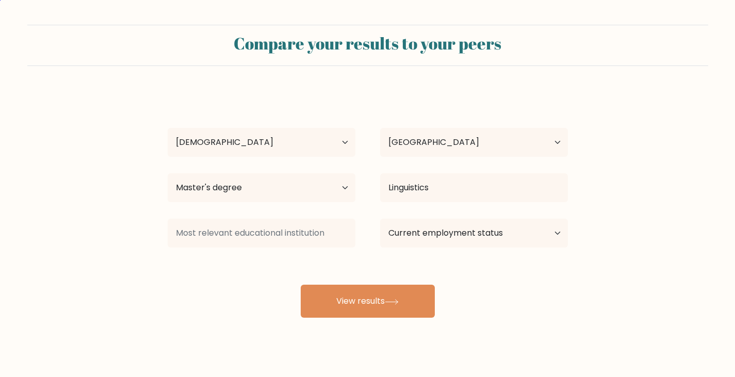
click at [249, 285] on div "Hung Nguyen Age Under 18 years old 18-24 years old 25-34 years old 35-44 years …" at bounding box center [367, 204] width 412 height 227
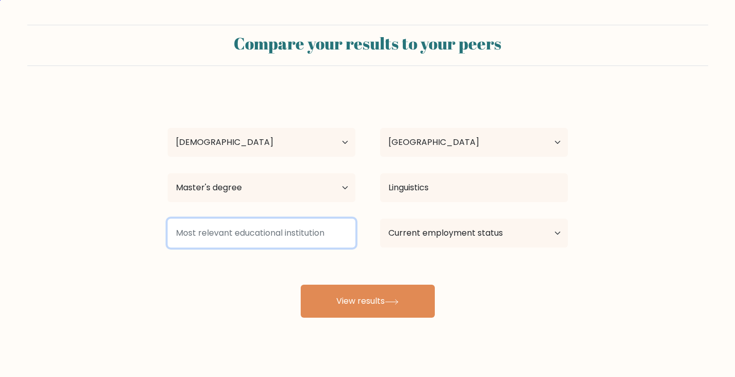
click at [254, 225] on input at bounding box center [262, 233] width 188 height 29
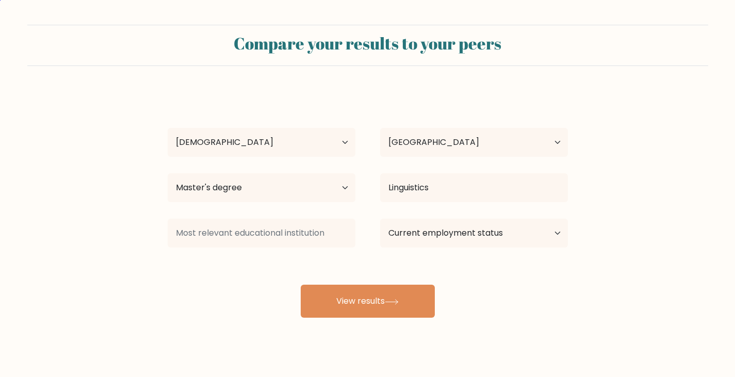
click at [238, 284] on div "Hung Nguyen Age Under 18 years old 18-24 years old 25-34 years old 35-44 years …" at bounding box center [367, 204] width 412 height 227
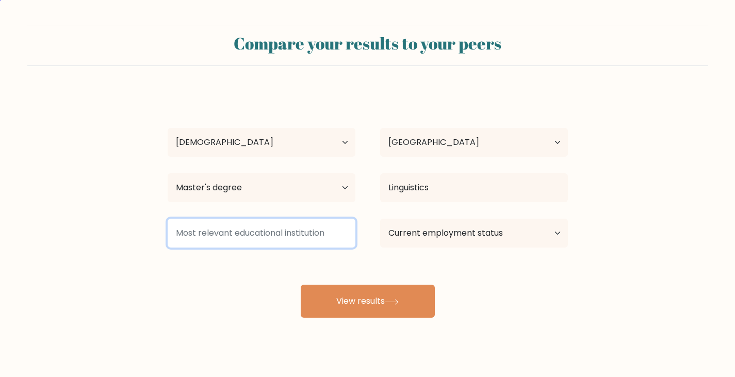
click at [265, 242] on input at bounding box center [262, 233] width 188 height 29
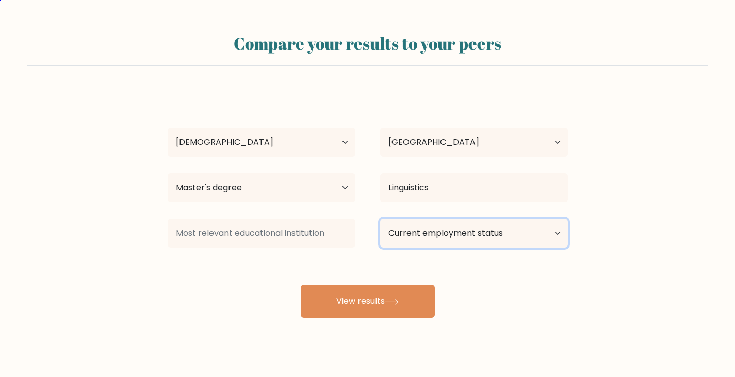
click at [446, 229] on select "Current employment status Employed Student Retired Other / prefer not to answer" at bounding box center [474, 233] width 188 height 29
select select "employed"
click at [380, 219] on select "Current employment status Employed Student Retired Other / prefer not to answer" at bounding box center [474, 233] width 188 height 29
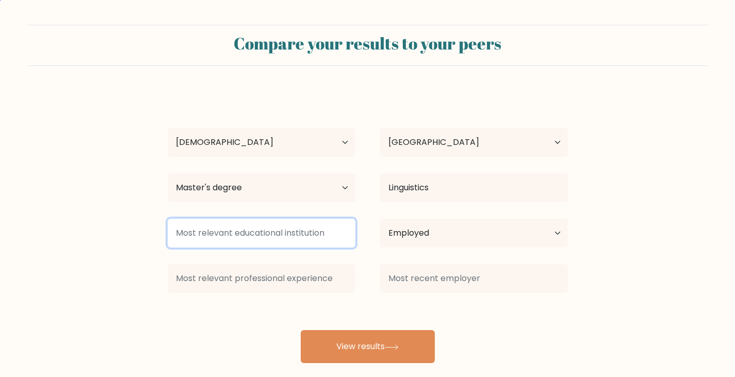
click at [262, 237] on input at bounding box center [262, 233] width 188 height 29
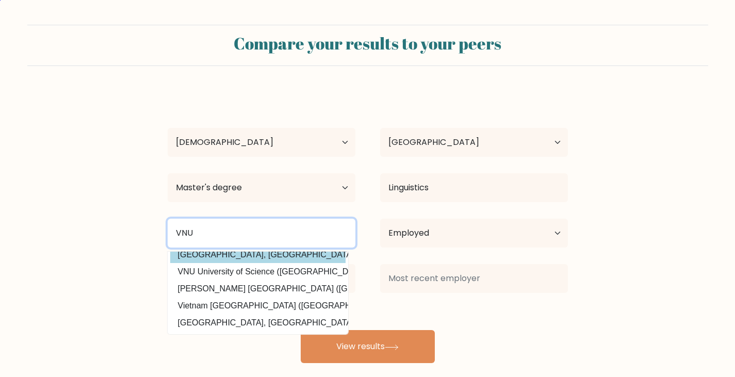
scroll to position [49, 0]
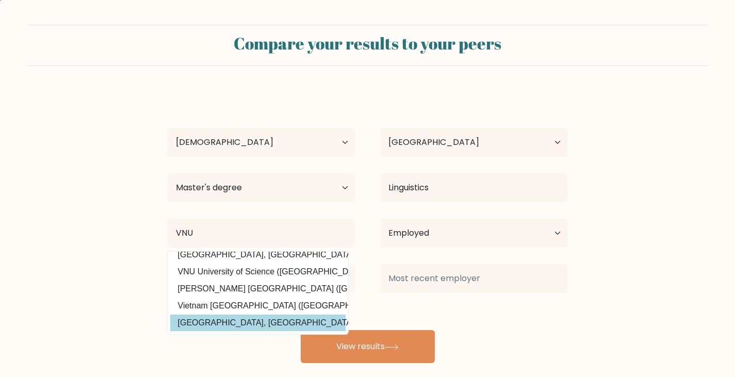
click at [245, 308] on div "Hung Nguyen Age Under 18 years old 18-24 years old 25-34 years old 35-44 years …" at bounding box center [367, 227] width 412 height 272
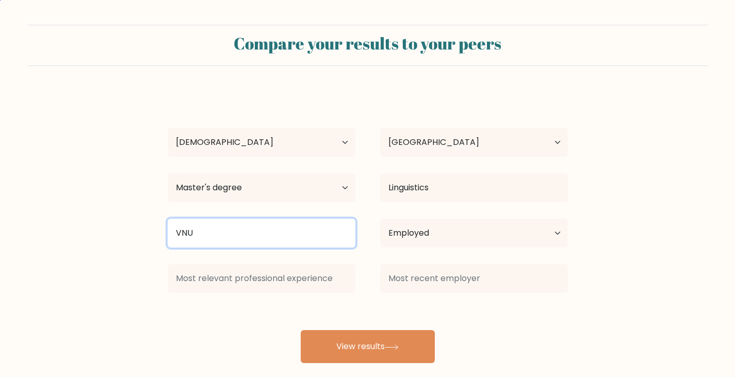
click at [268, 232] on input "VNU" at bounding box center [262, 233] width 188 height 29
click at [331, 235] on input "VNU" at bounding box center [262, 233] width 188 height 29
type input "VNU"
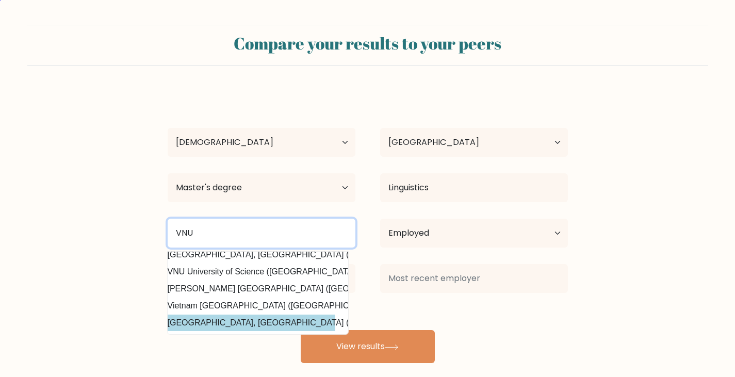
scroll to position [49, 0]
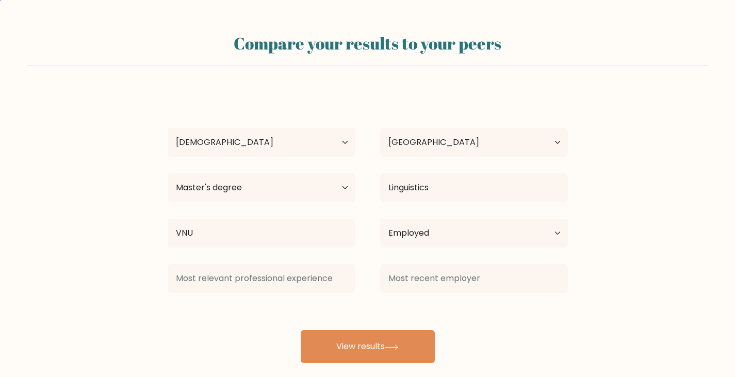
click at [201, 313] on div "Hung Nguyen Age Under 18 years old 18-24 years old 25-34 years old 35-44 years …" at bounding box center [367, 227] width 412 height 272
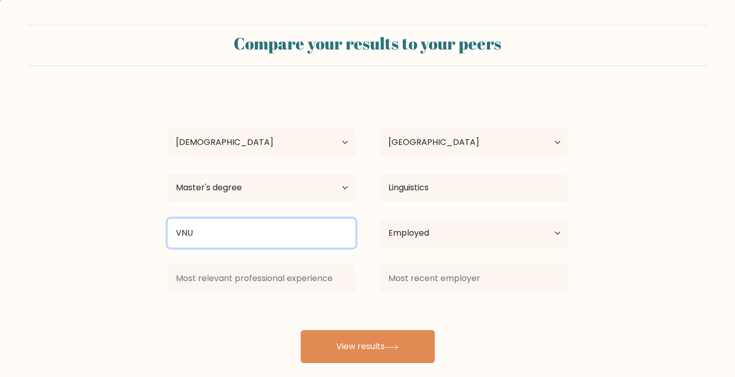
click at [202, 229] on input "VNU" at bounding box center [262, 233] width 188 height 29
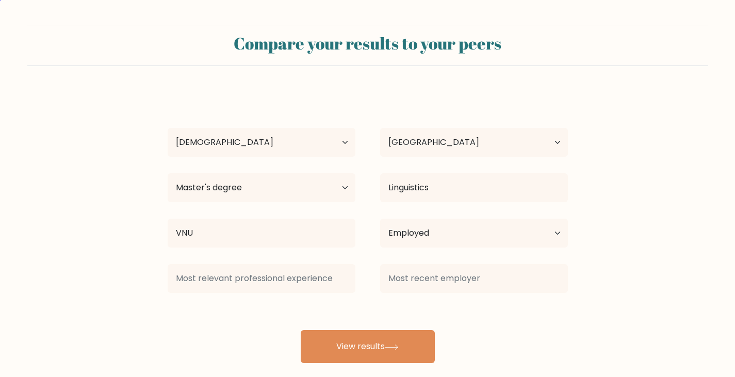
click at [115, 245] on form "Compare your results to your peers Hung Nguyen Age Under 18 years old 18-24 yea…" at bounding box center [367, 194] width 735 height 338
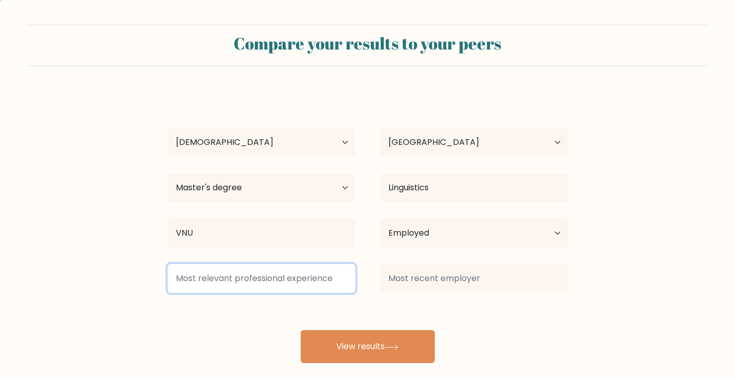
click at [221, 278] on input at bounding box center [262, 278] width 188 height 29
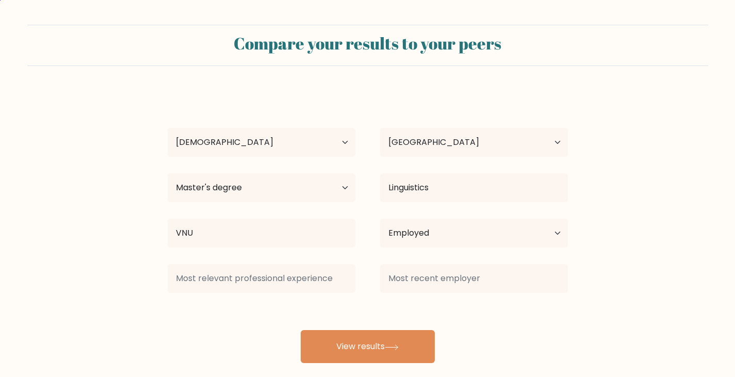
click at [116, 292] on form "Compare your results to your peers Hung Nguyen Age Under 18 years old 18-24 yea…" at bounding box center [367, 194] width 735 height 338
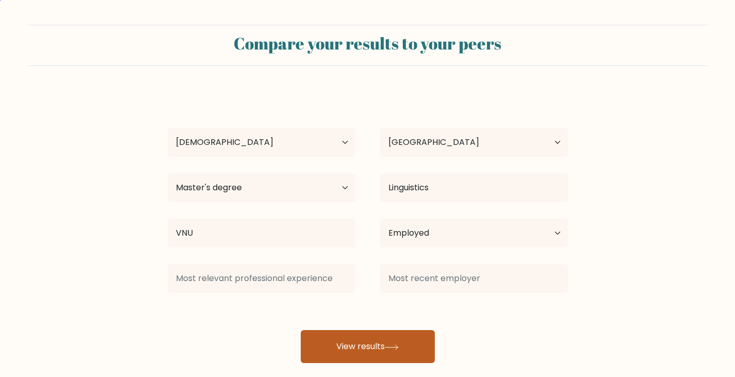
click at [381, 340] on button "View results" at bounding box center [368, 346] width 134 height 33
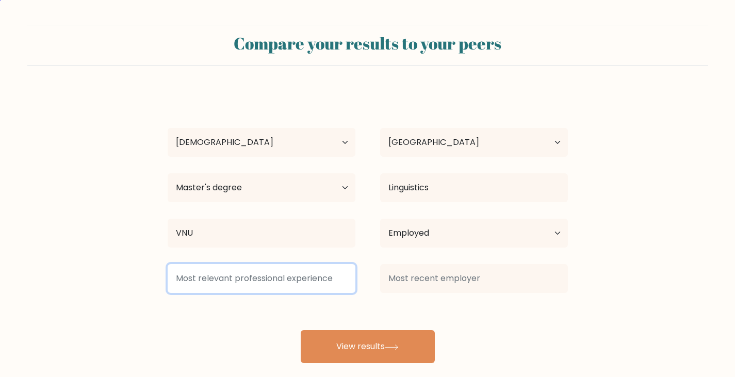
click at [198, 278] on input at bounding box center [262, 278] width 188 height 29
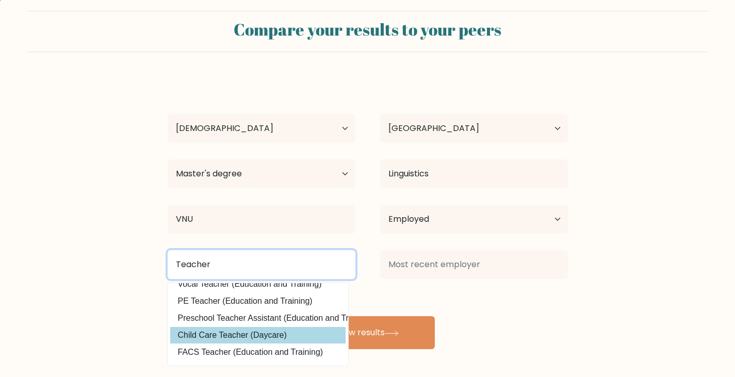
scroll to position [101, 0]
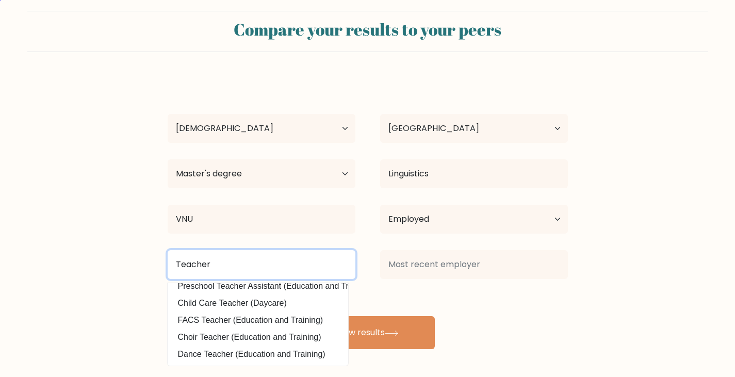
type input "Teacher"
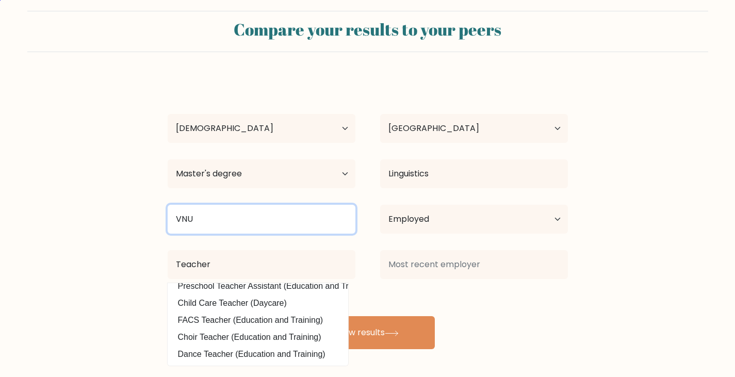
click at [231, 222] on input "VNU" at bounding box center [262, 219] width 188 height 29
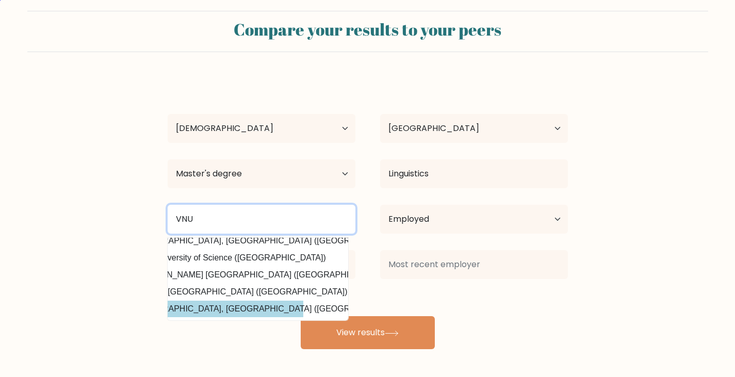
scroll to position [49, 0]
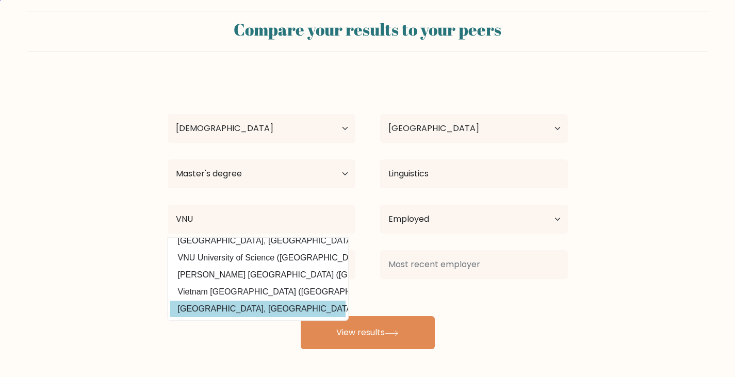
click at [218, 303] on div "Hung Nguyen Age Under 18 years old 18-24 years old 25-34 years old 35-44 years …" at bounding box center [367, 213] width 412 height 272
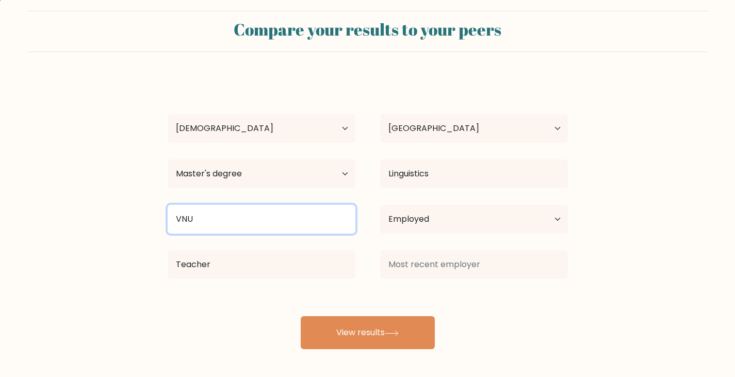
click at [241, 215] on input "VNU" at bounding box center [262, 219] width 188 height 29
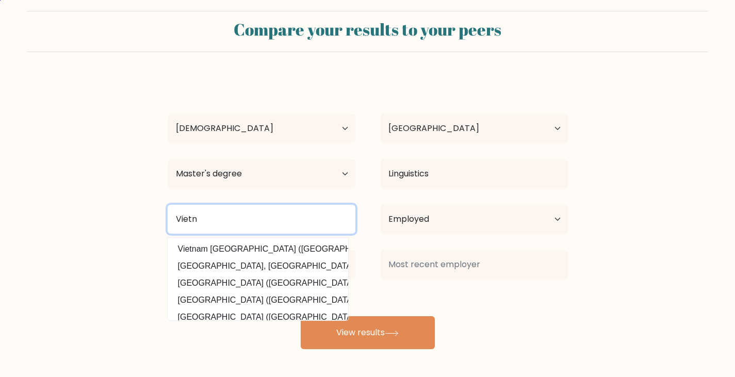
scroll to position [32, 0]
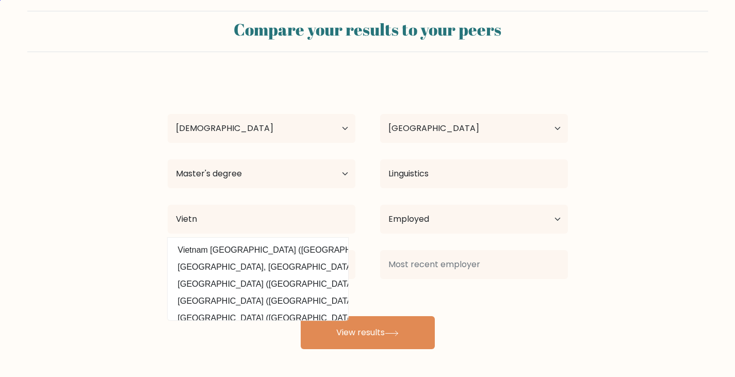
click at [214, 263] on div "Hung Nguyen Age Under 18 years old 18-24 years old 25-34 years old 35-44 years …" at bounding box center [367, 213] width 412 height 272
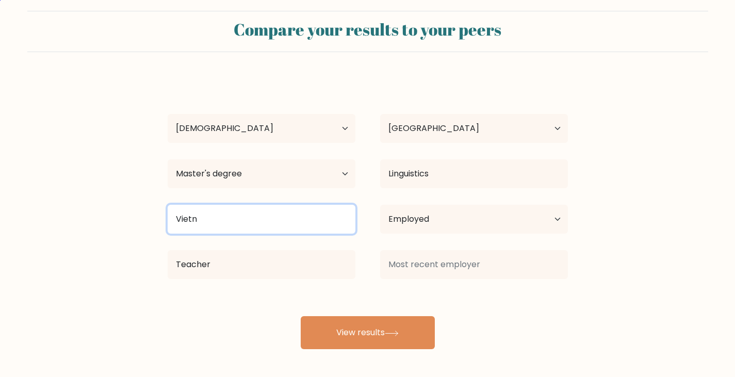
click at [218, 219] on input "Vietn" at bounding box center [262, 219] width 188 height 29
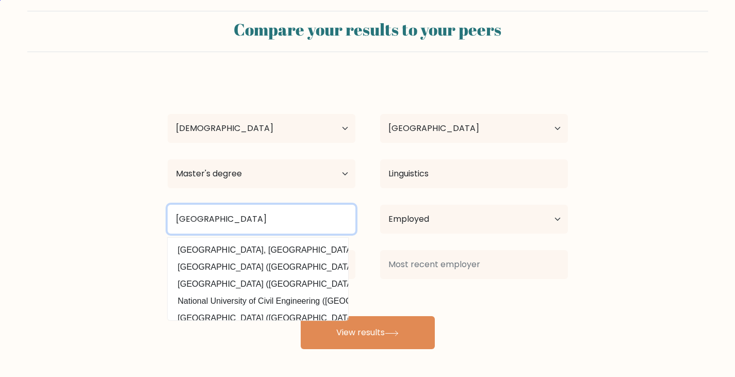
type input "Vietnam National University"
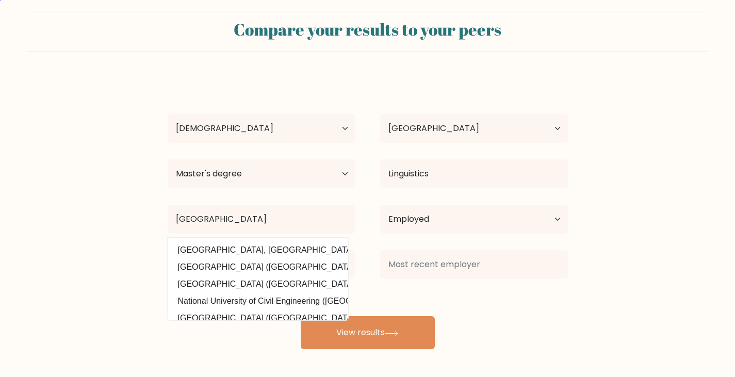
click at [124, 271] on form "Compare your results to your peers Hung Nguyen Age Under 18 years old 18-24 yea…" at bounding box center [367, 180] width 735 height 338
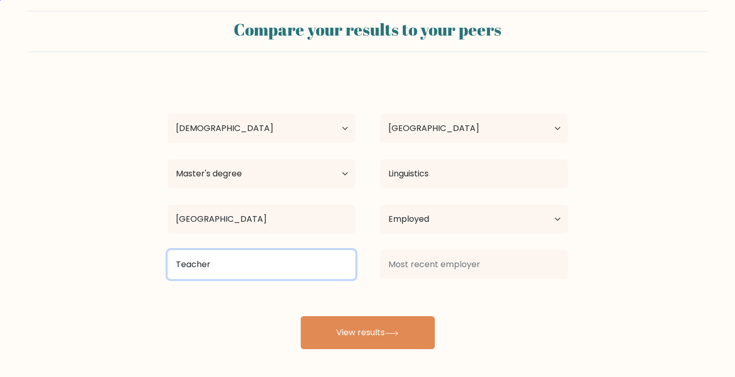
click at [255, 273] on input "Teacher" at bounding box center [262, 264] width 188 height 29
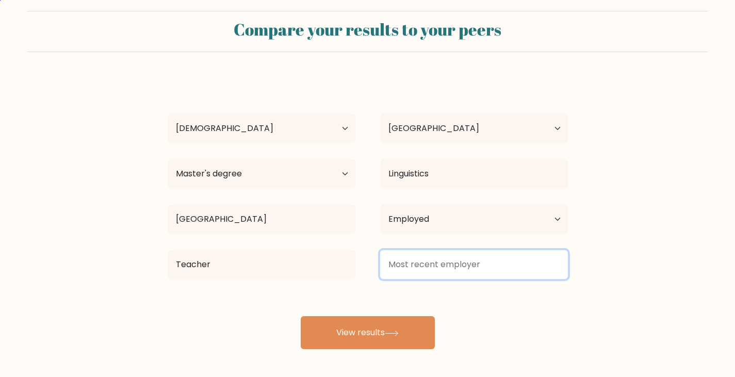
click at [463, 259] on input at bounding box center [474, 264] width 188 height 29
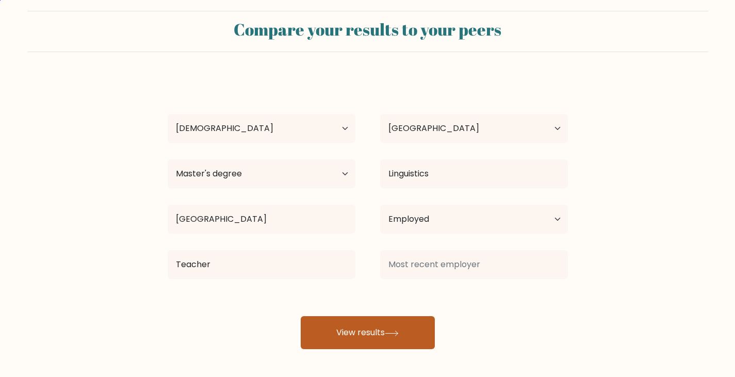
click at [372, 323] on button "View results" at bounding box center [368, 332] width 134 height 33
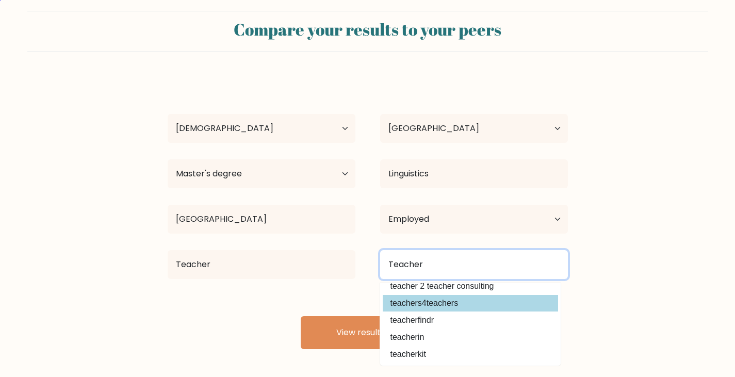
scroll to position [0, 0]
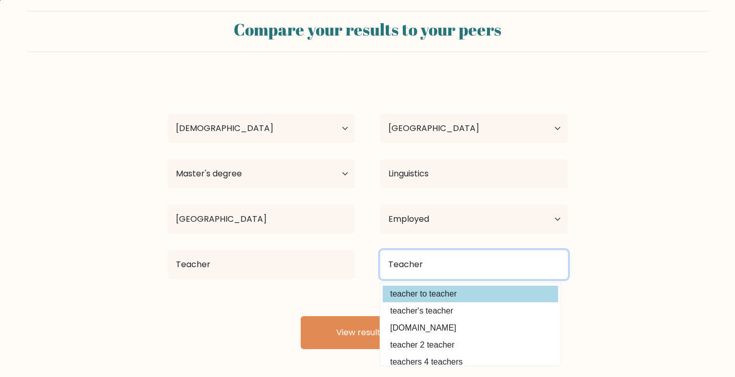
type input "Teacher"
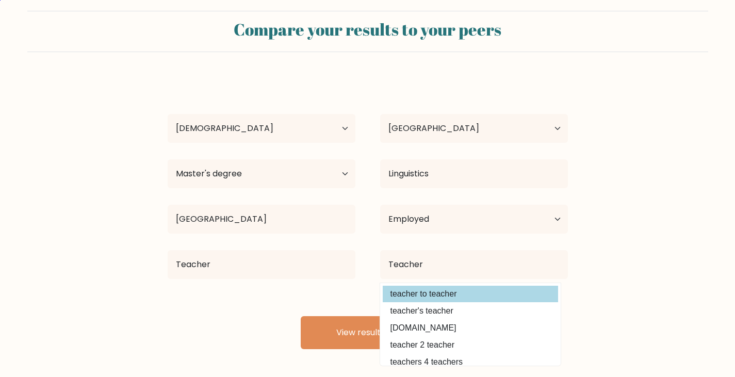
click at [419, 297] on div "Hung Nguyen Age Under 18 years old 18-24 years old 25-34 years old 35-44 years …" at bounding box center [367, 213] width 412 height 272
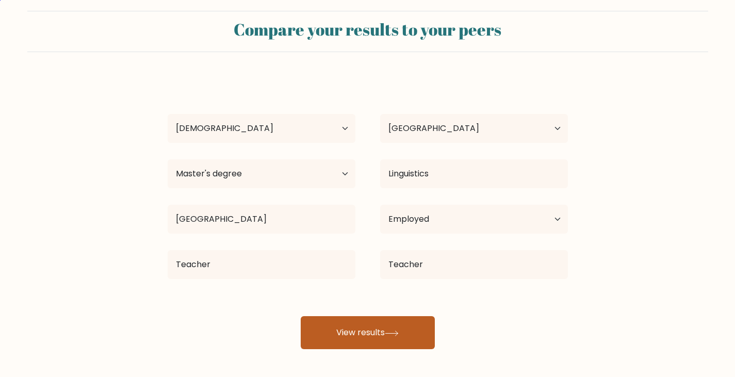
click at [344, 343] on button "View results" at bounding box center [368, 332] width 134 height 33
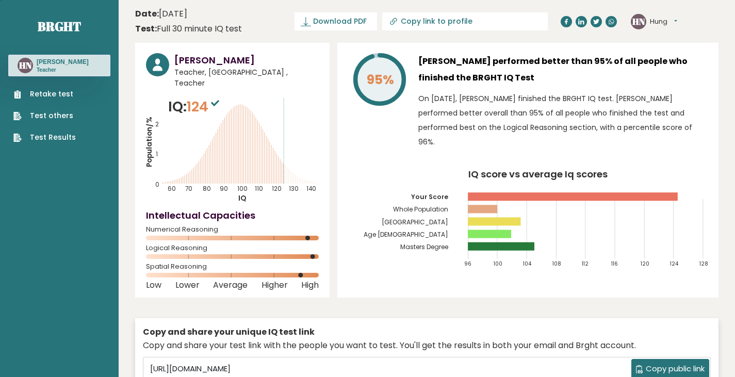
click at [356, 176] on icon "IQ score vs average Iq scores 96 100 104 108 112 116 120 124 128 Your Score Who…" at bounding box center [527, 223] width 359 height 106
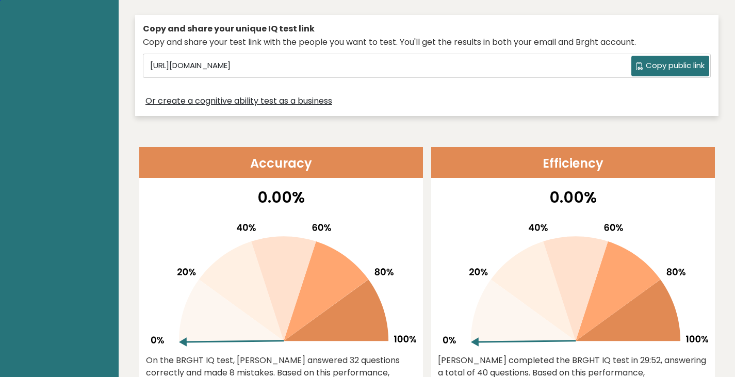
scroll to position [304, 0]
